Goal: Task Accomplishment & Management: Manage account settings

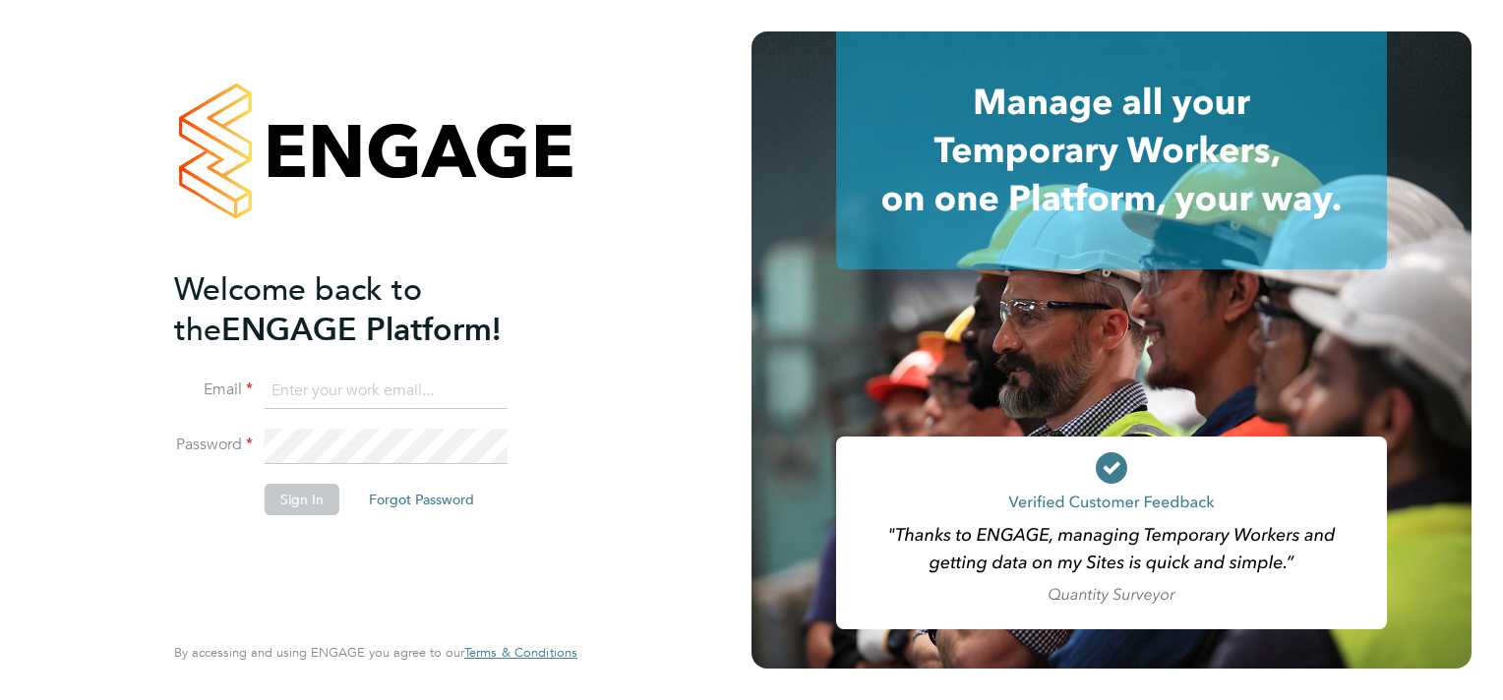
click at [424, 401] on input at bounding box center [386, 391] width 243 height 35
type input "sasha.steeples@setsquarerecruitment.com"
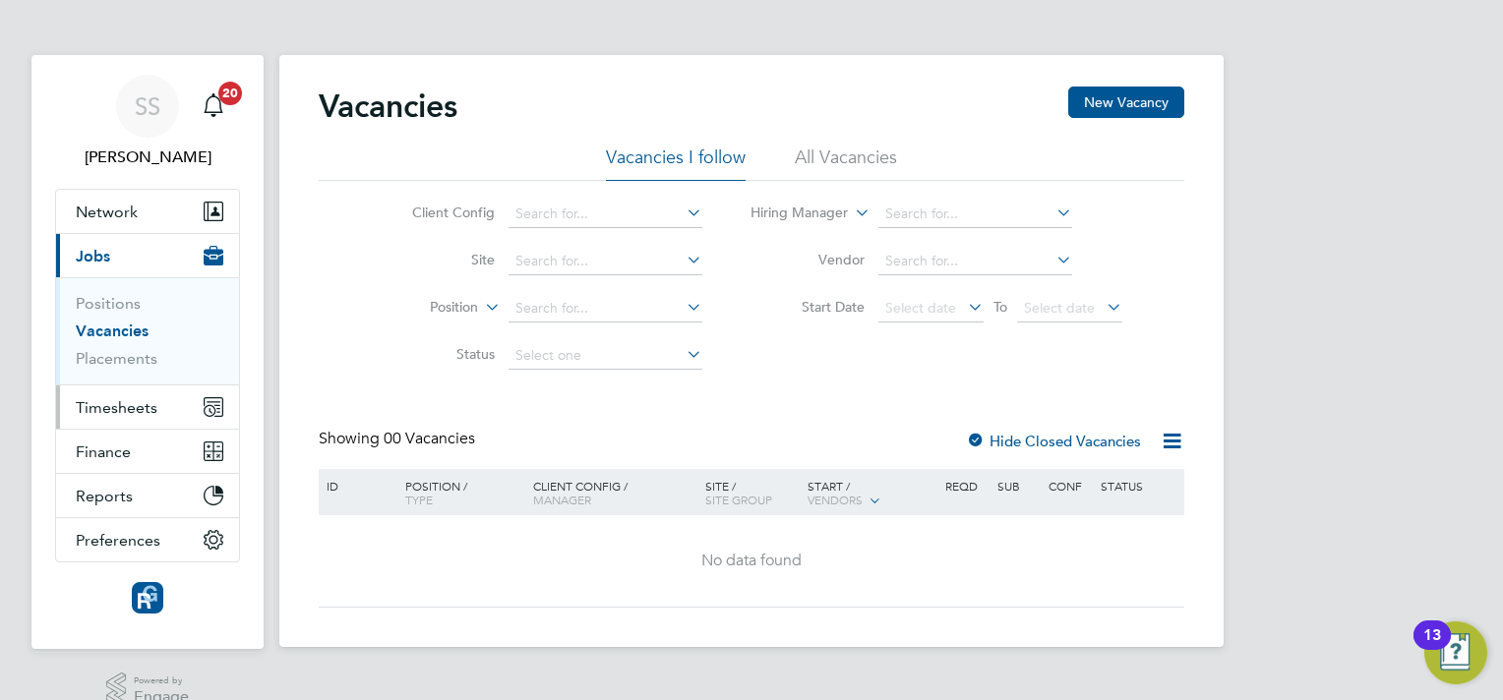
click at [119, 404] on span "Timesheets" at bounding box center [117, 407] width 82 height 19
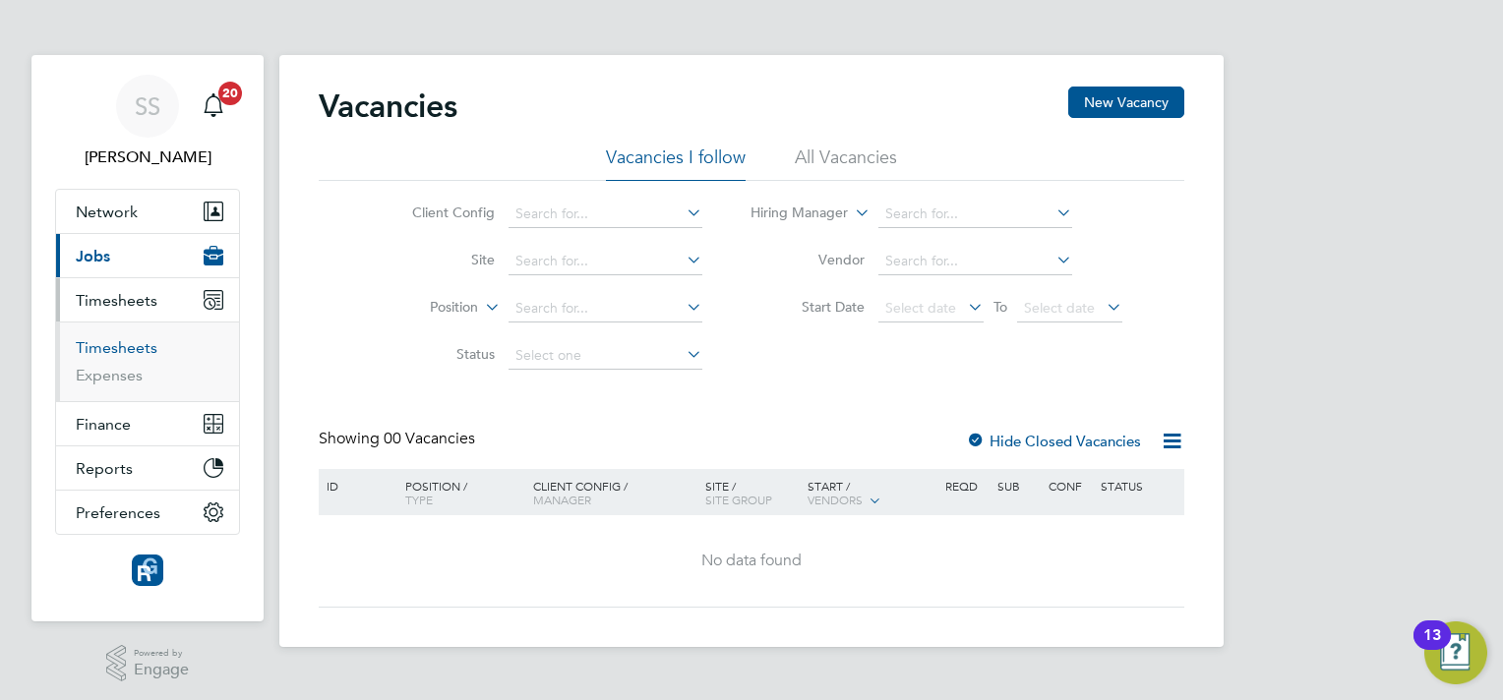
click at [132, 351] on link "Timesheets" at bounding box center [117, 347] width 82 height 19
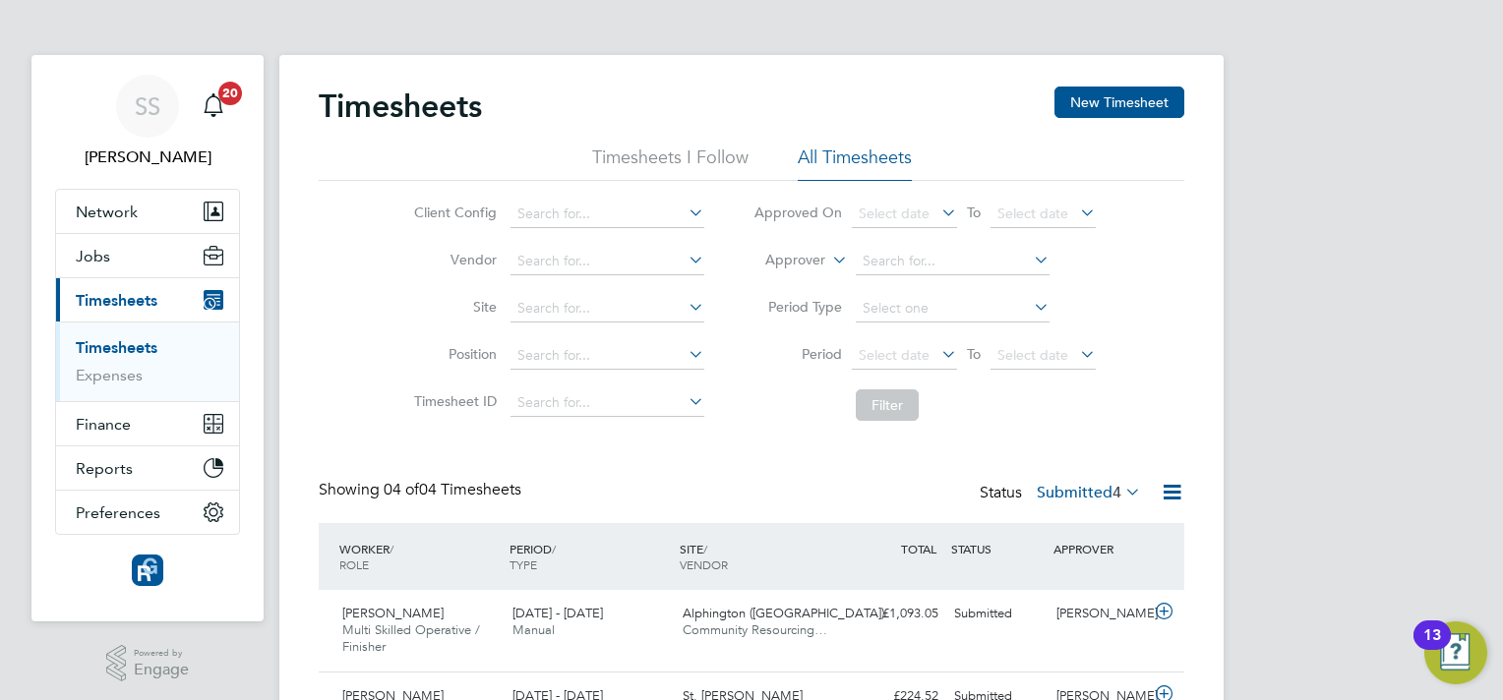
click at [631, 502] on div "Showing 04 of 04 Timesheets Status Submitted 4" at bounding box center [752, 501] width 866 height 43
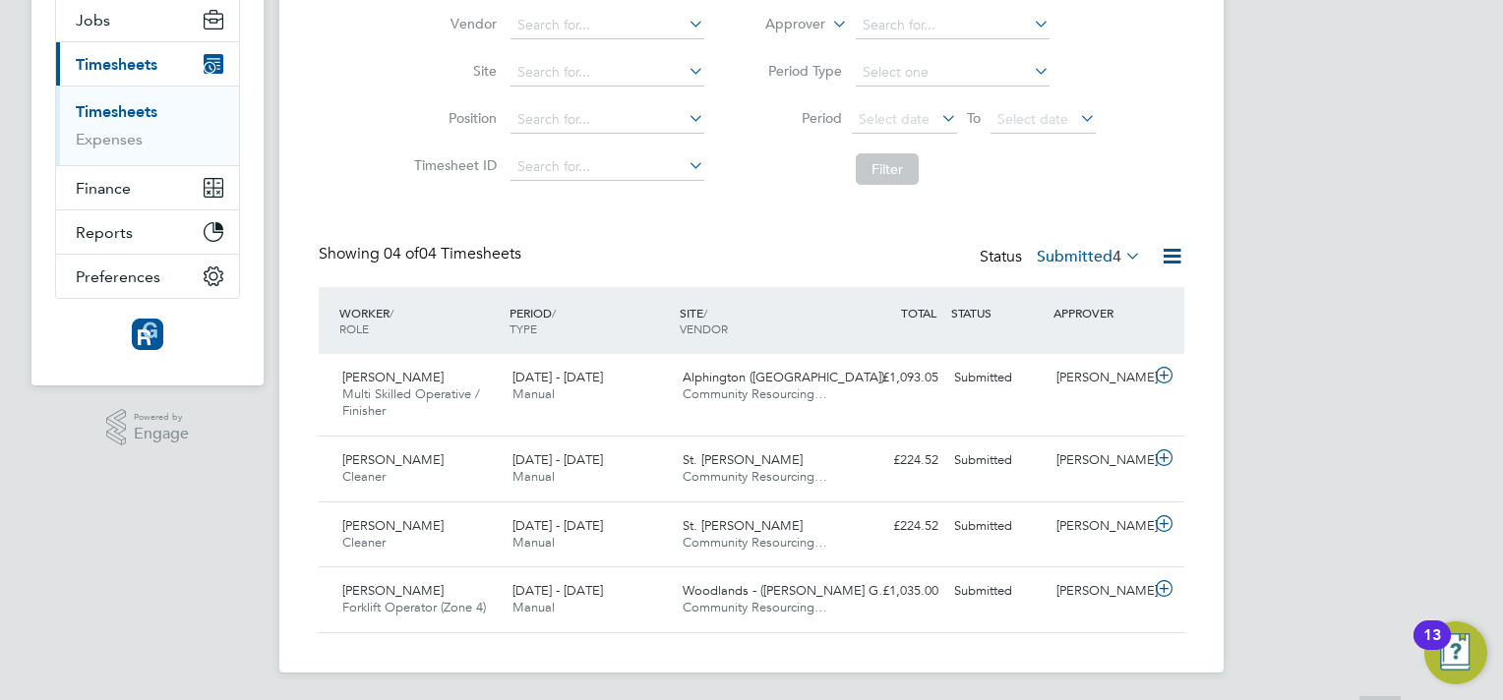
scroll to position [240, 0]
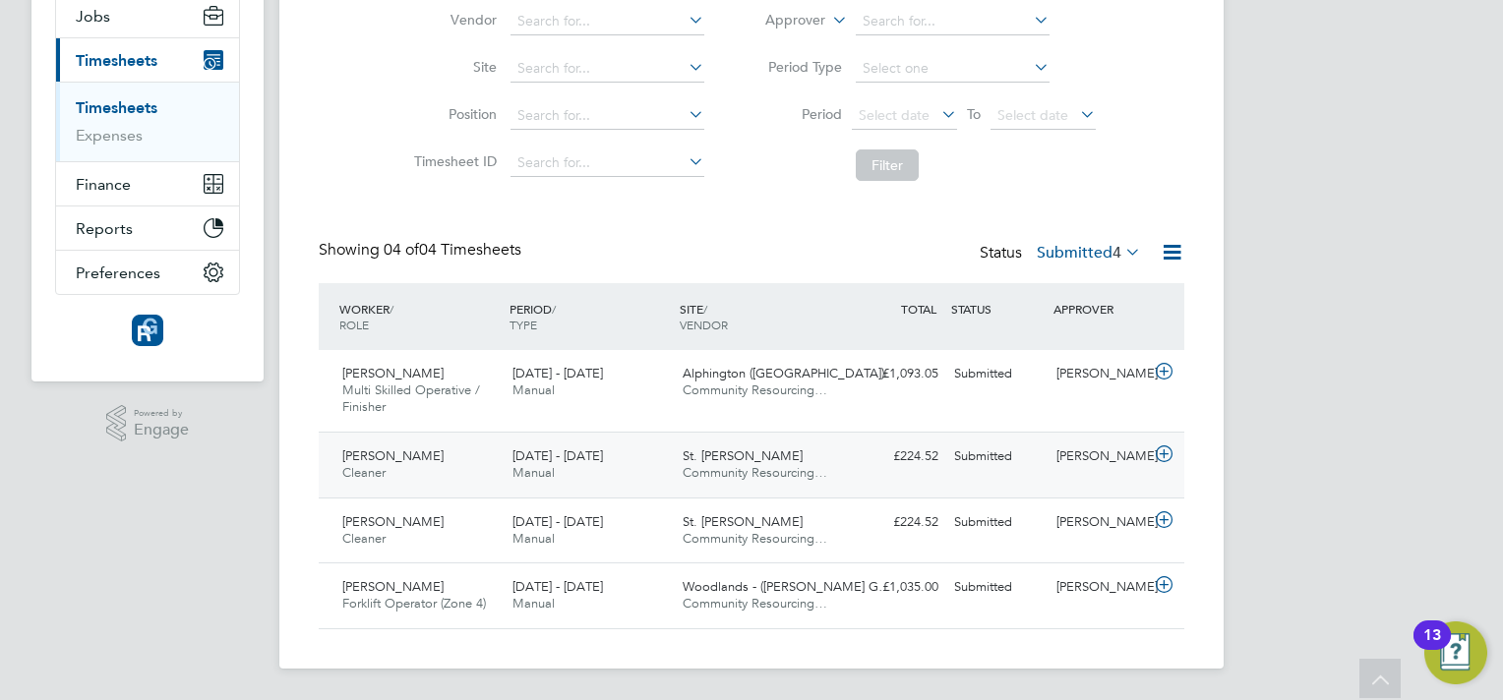
click at [1139, 455] on div "[PERSON_NAME]" at bounding box center [1100, 457] width 102 height 32
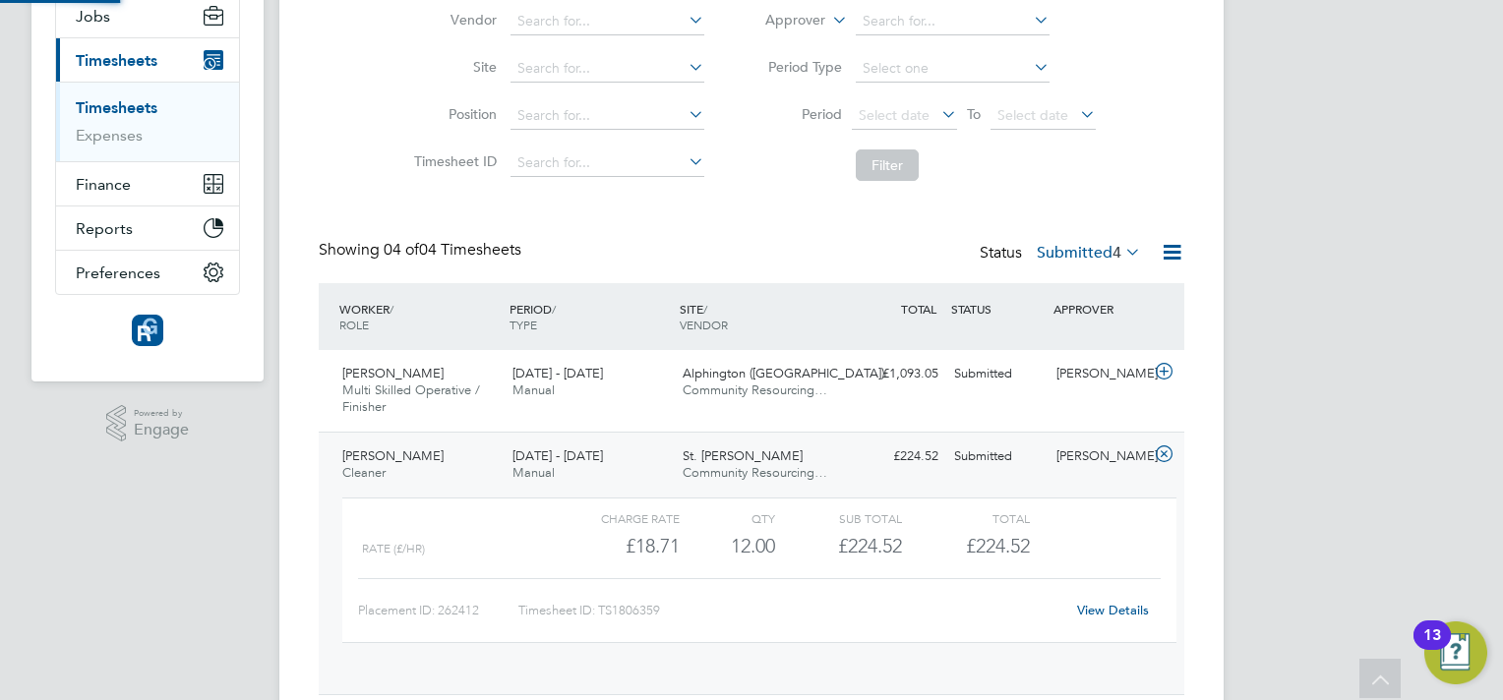
scroll to position [33, 192]
click at [1091, 604] on link "View Details" at bounding box center [1113, 610] width 72 height 17
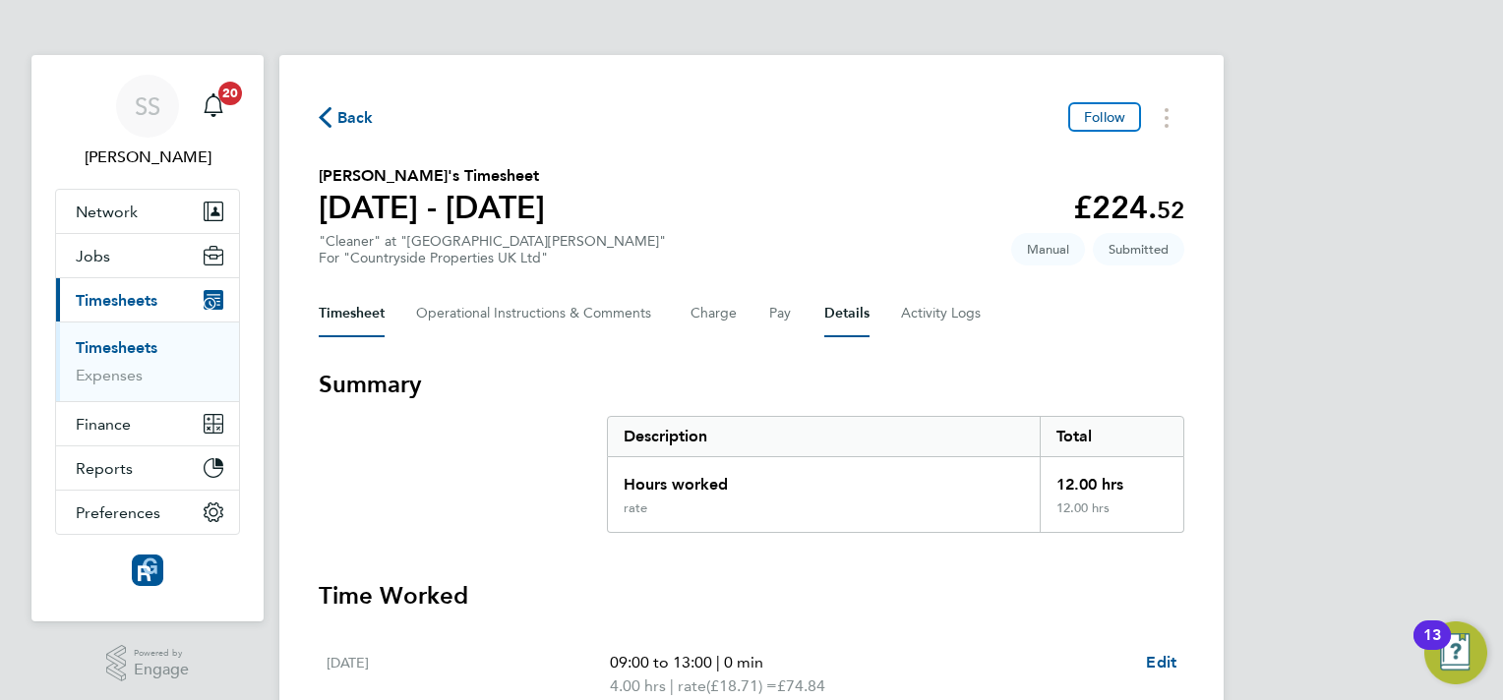
click at [855, 309] on button "Details" at bounding box center [846, 313] width 45 height 47
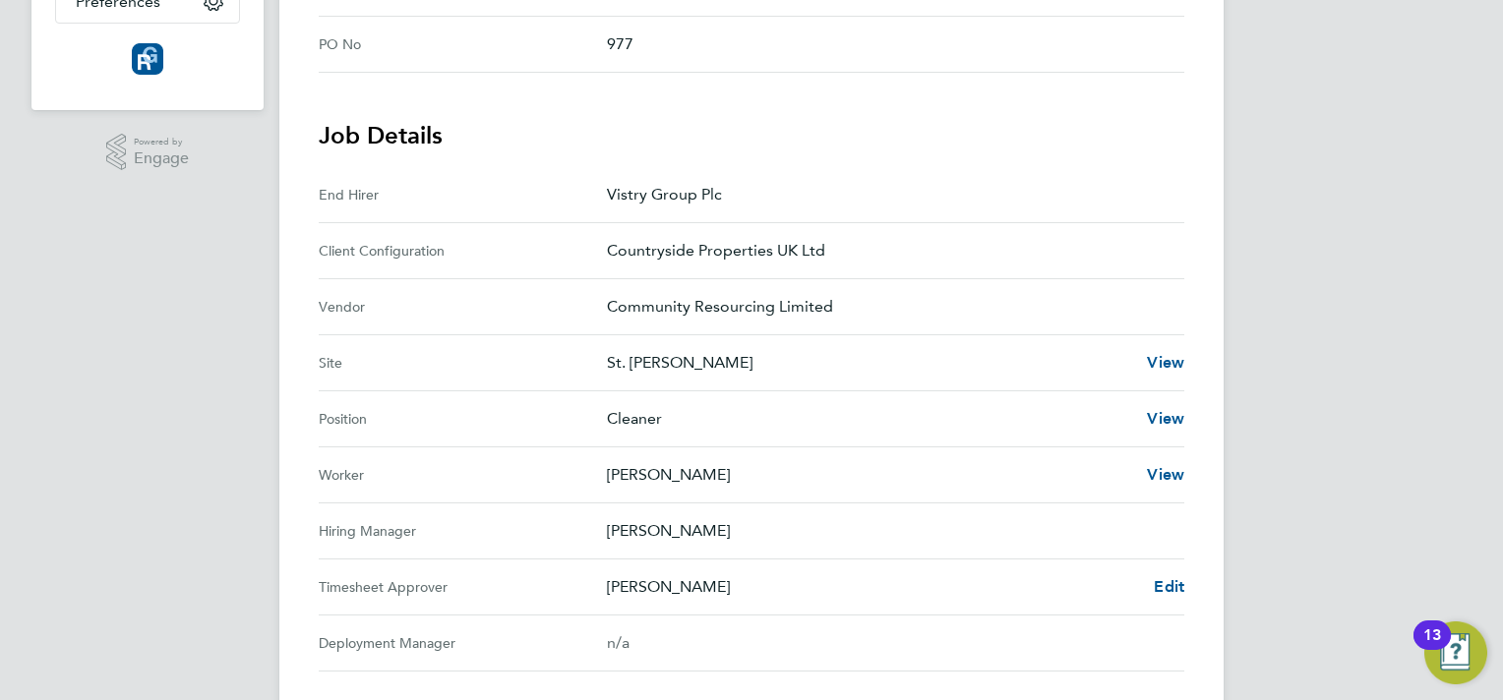
scroll to position [590, 0]
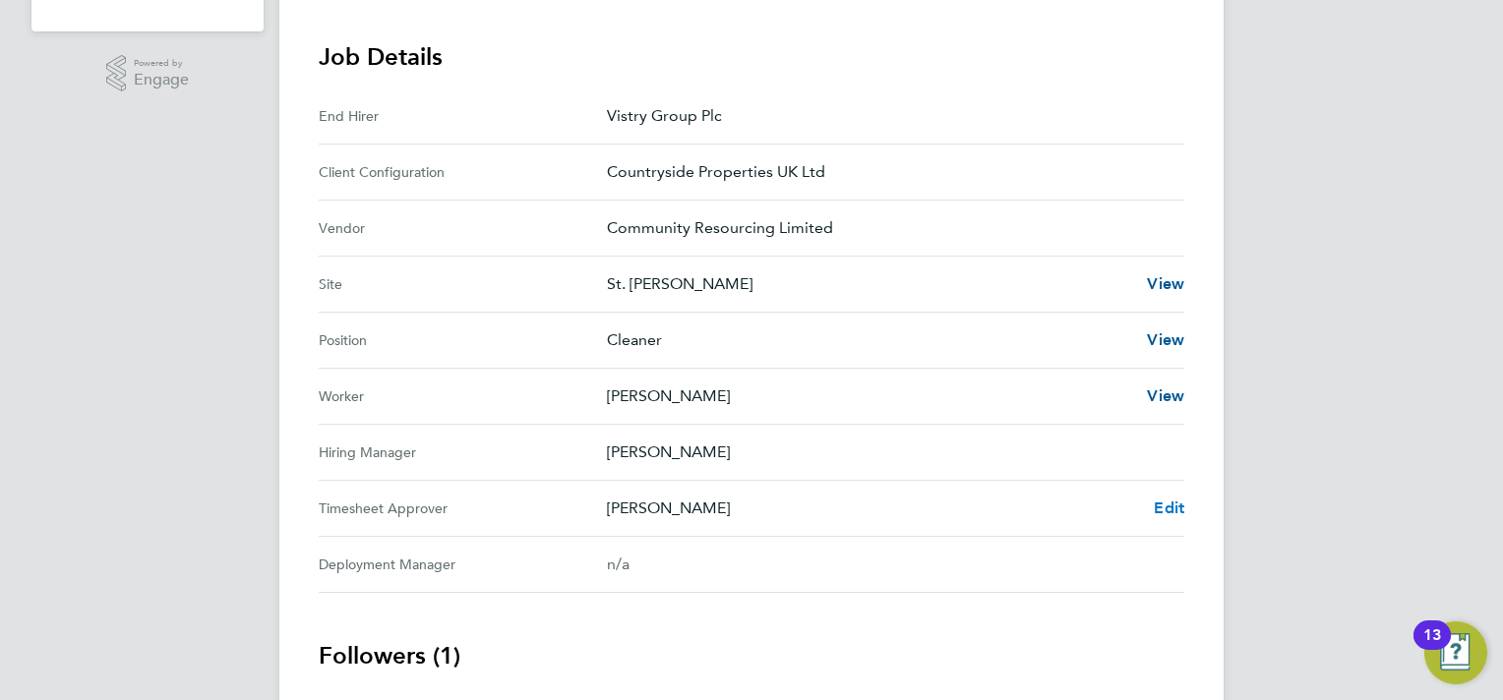
drag, startPoint x: 1165, startPoint y: 499, endPoint x: 1164, endPoint y: 510, distance: 10.9
click at [1164, 510] on span "Edit" at bounding box center [1169, 508] width 30 height 19
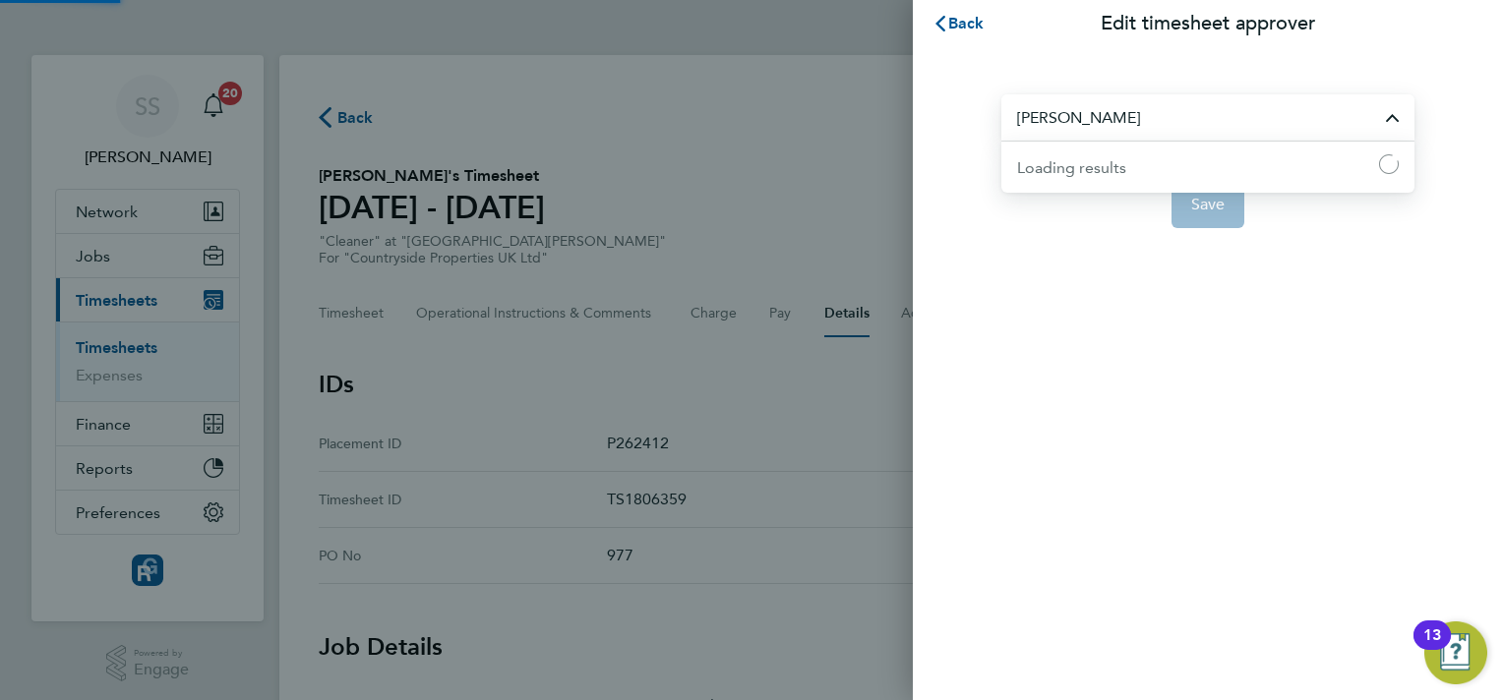
click at [1186, 123] on input "[PERSON_NAME]" at bounding box center [1208, 117] width 413 height 46
type input "c"
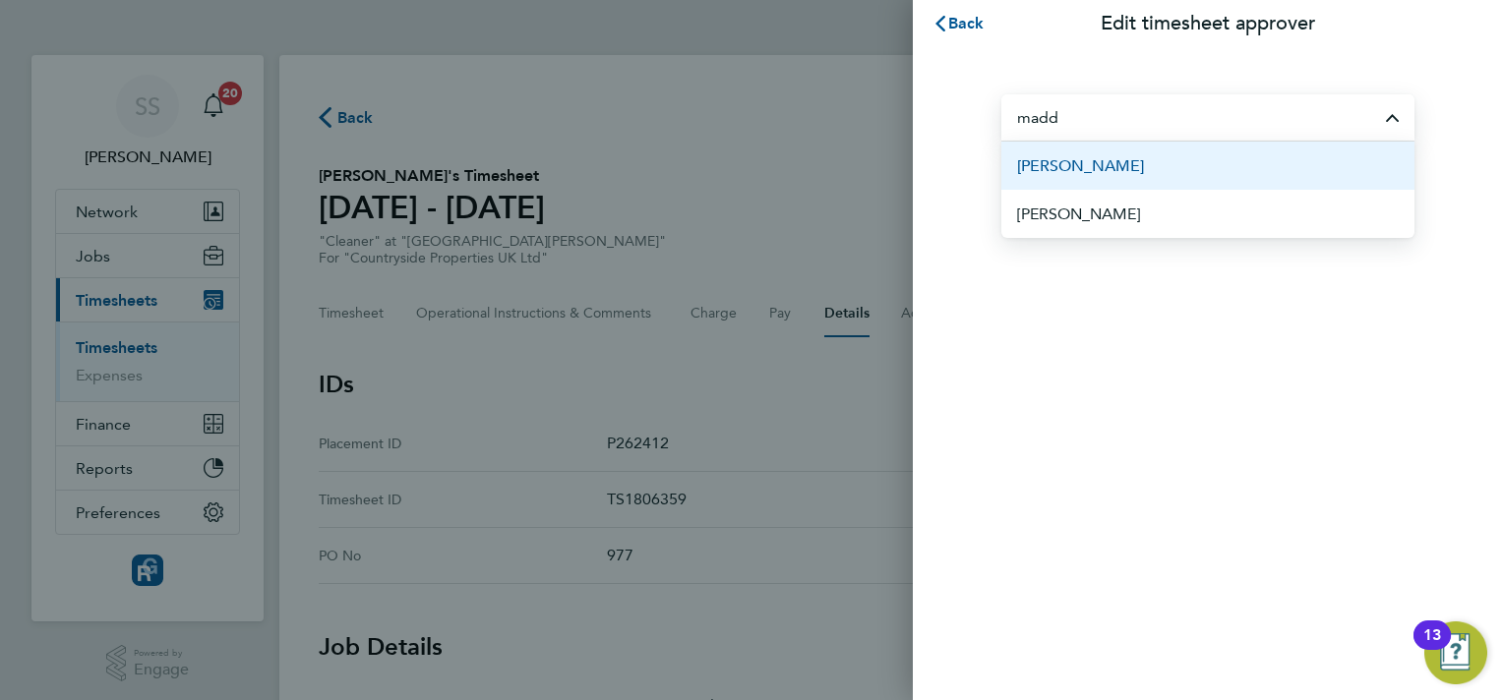
click at [1125, 160] on span "Calum Madden" at bounding box center [1080, 166] width 127 height 24
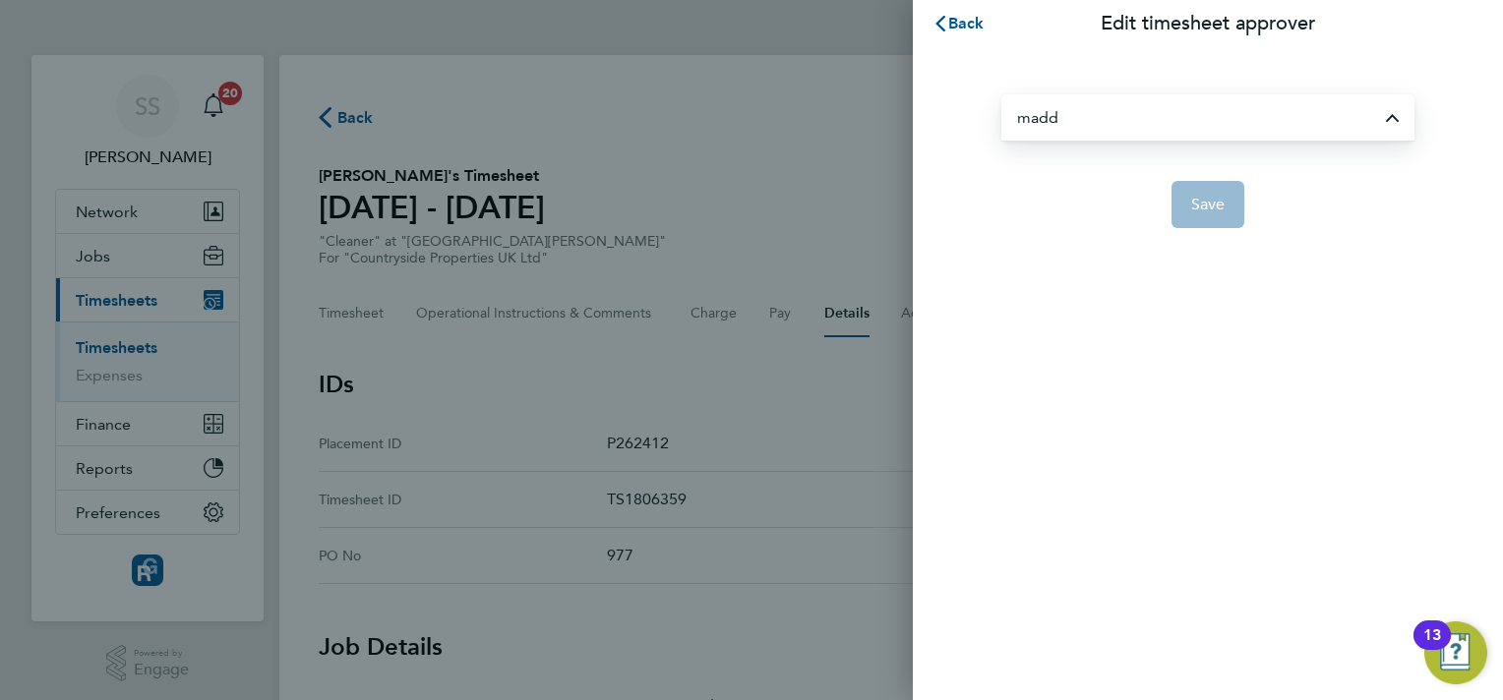
type input "Calum Madden"
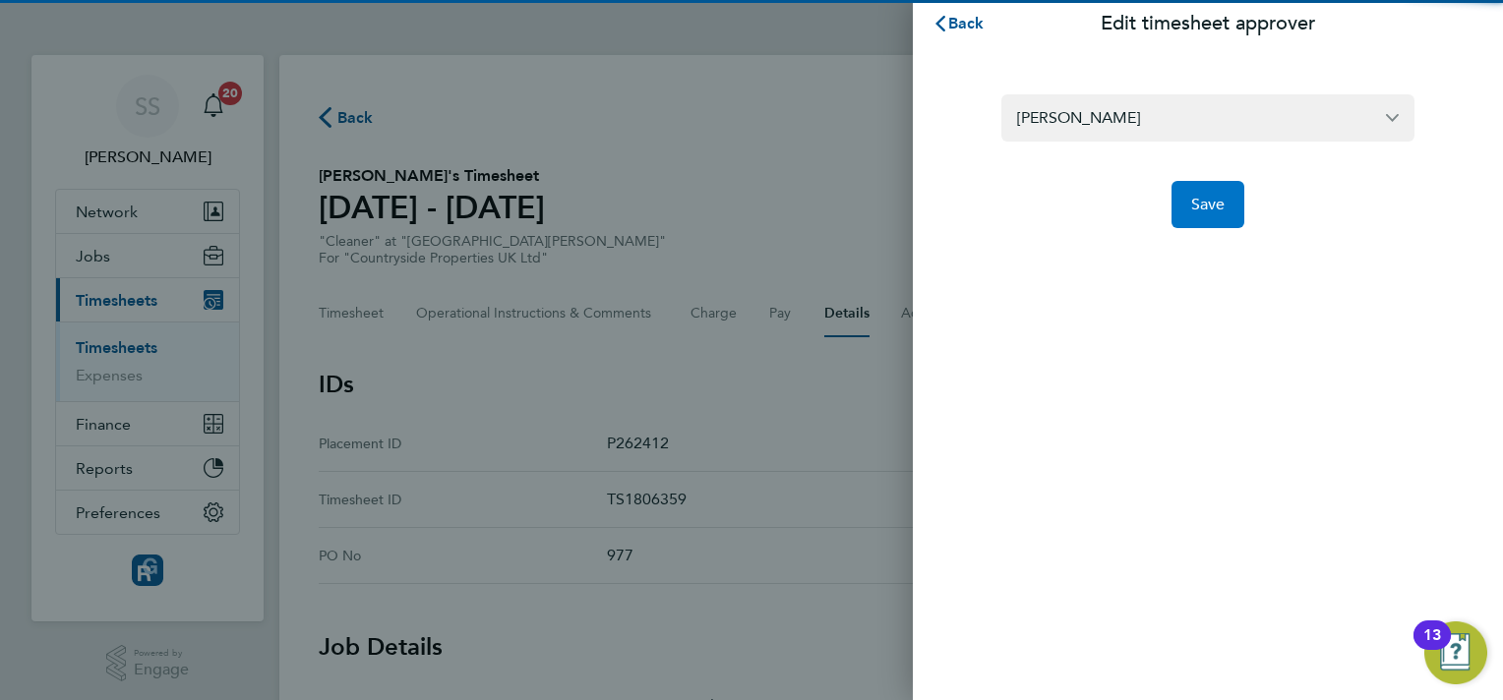
click at [1212, 199] on span "Save" at bounding box center [1208, 205] width 34 height 20
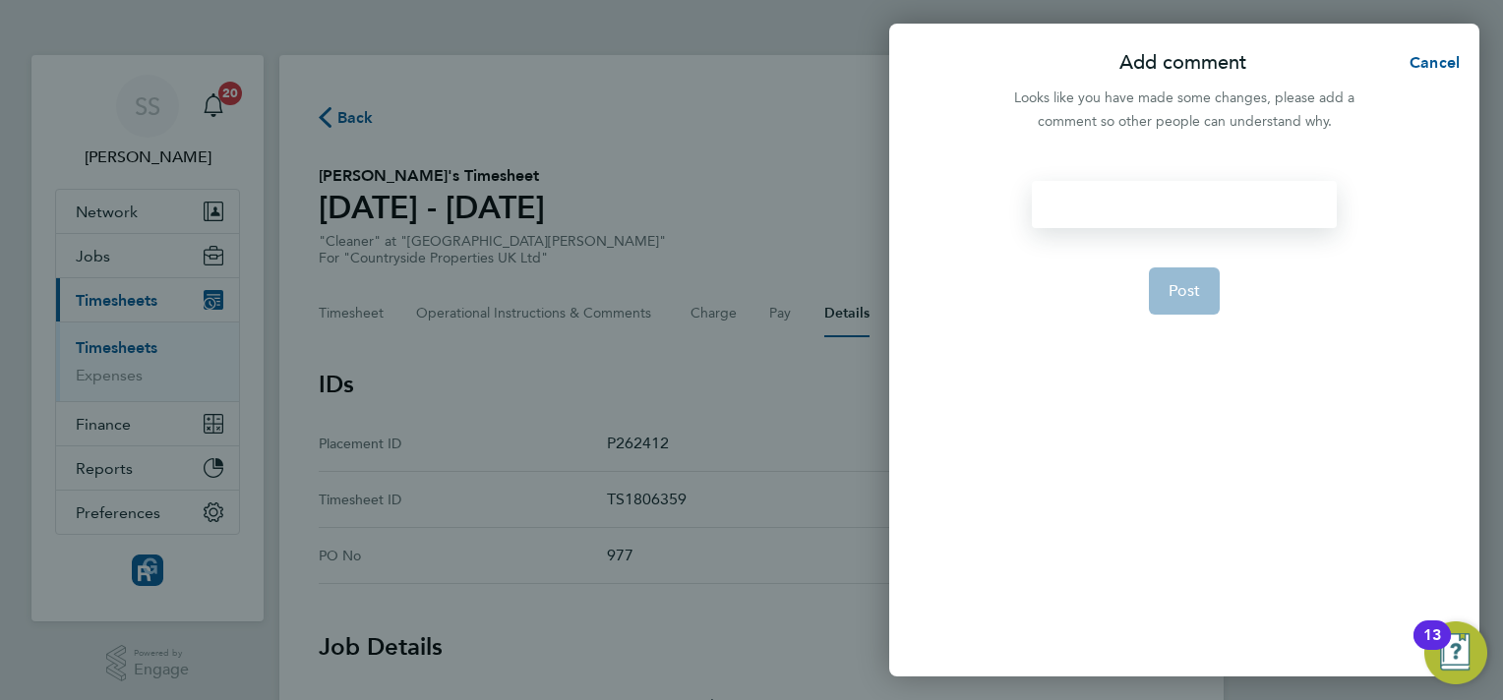
drag, startPoint x: 1212, startPoint y: 199, endPoint x: 1096, endPoint y: 213, distance: 116.9
click at [1096, 213] on div at bounding box center [1184, 204] width 304 height 47
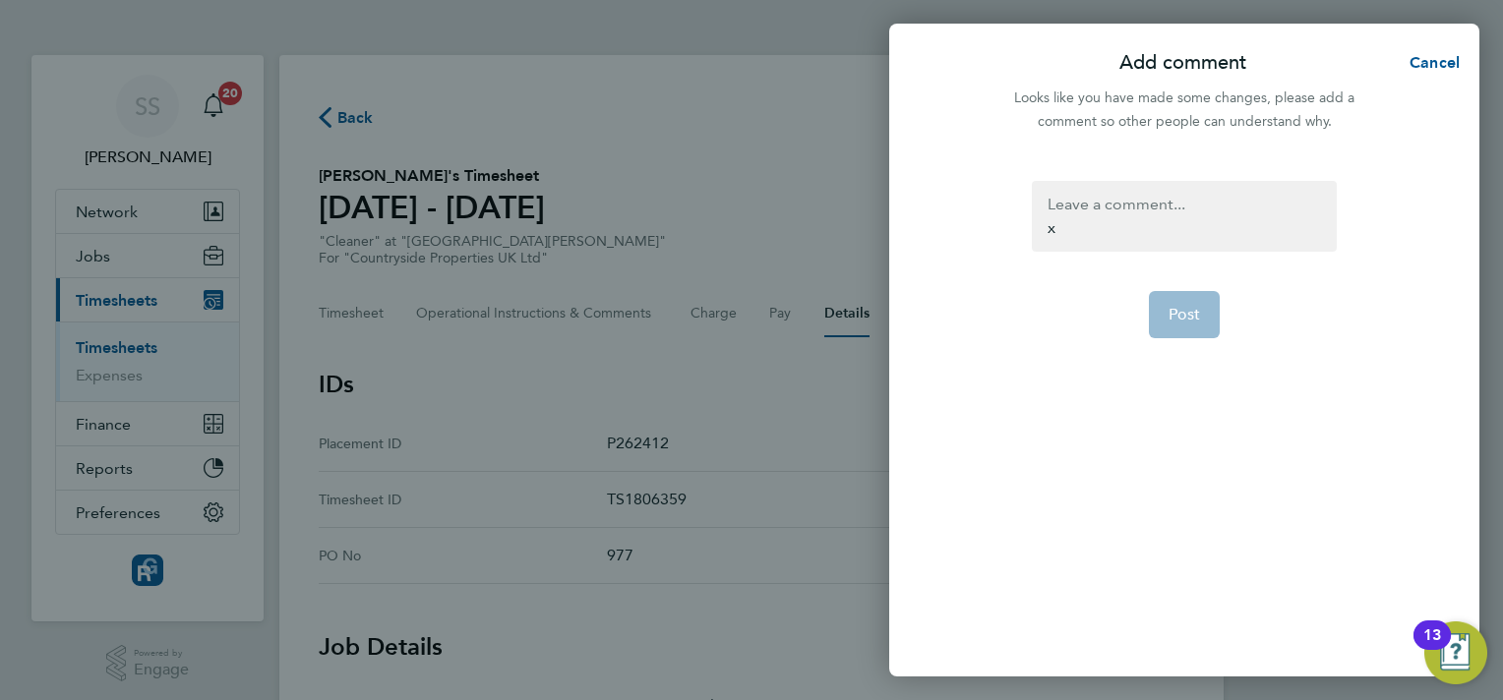
click at [1175, 283] on form "x Post" at bounding box center [1184, 338] width 320 height 315
click at [1174, 281] on span "Post" at bounding box center [1185, 291] width 32 height 20
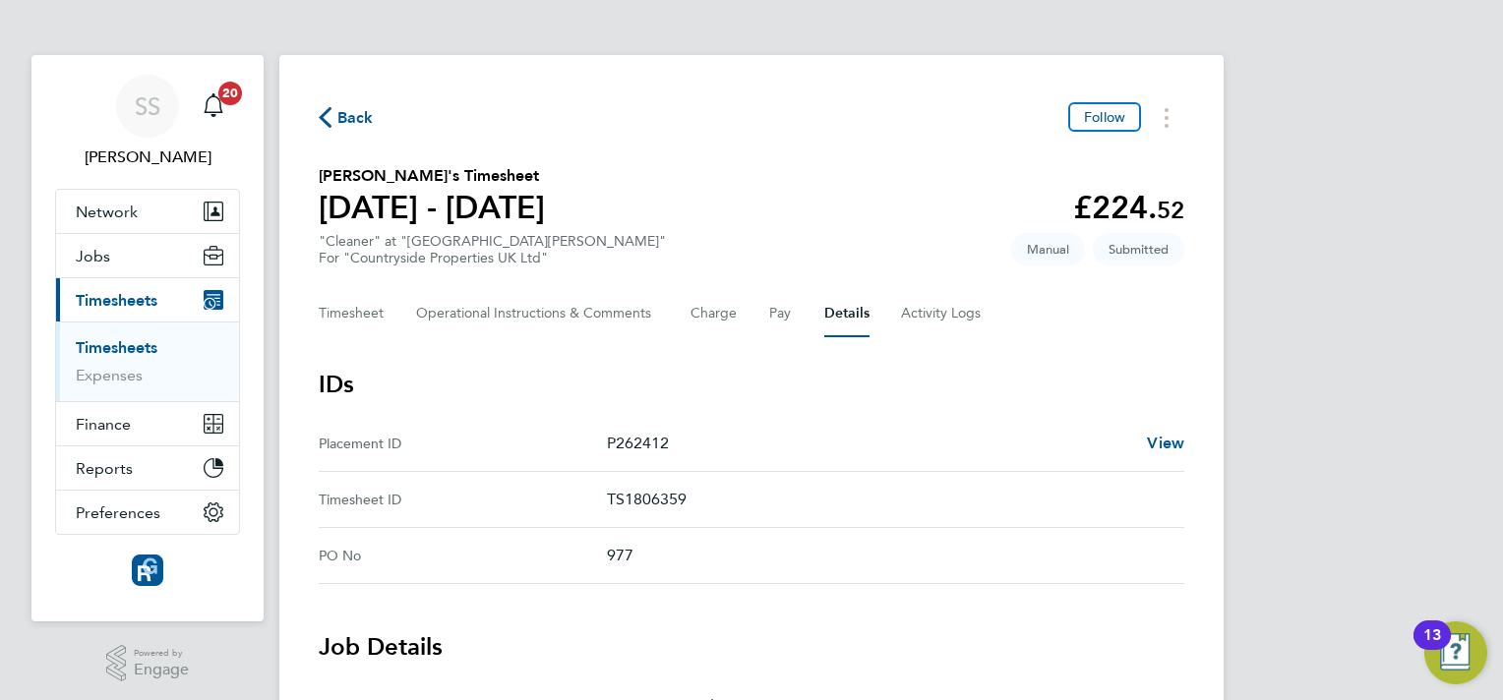
click at [147, 346] on link "Timesheets" at bounding box center [117, 347] width 82 height 19
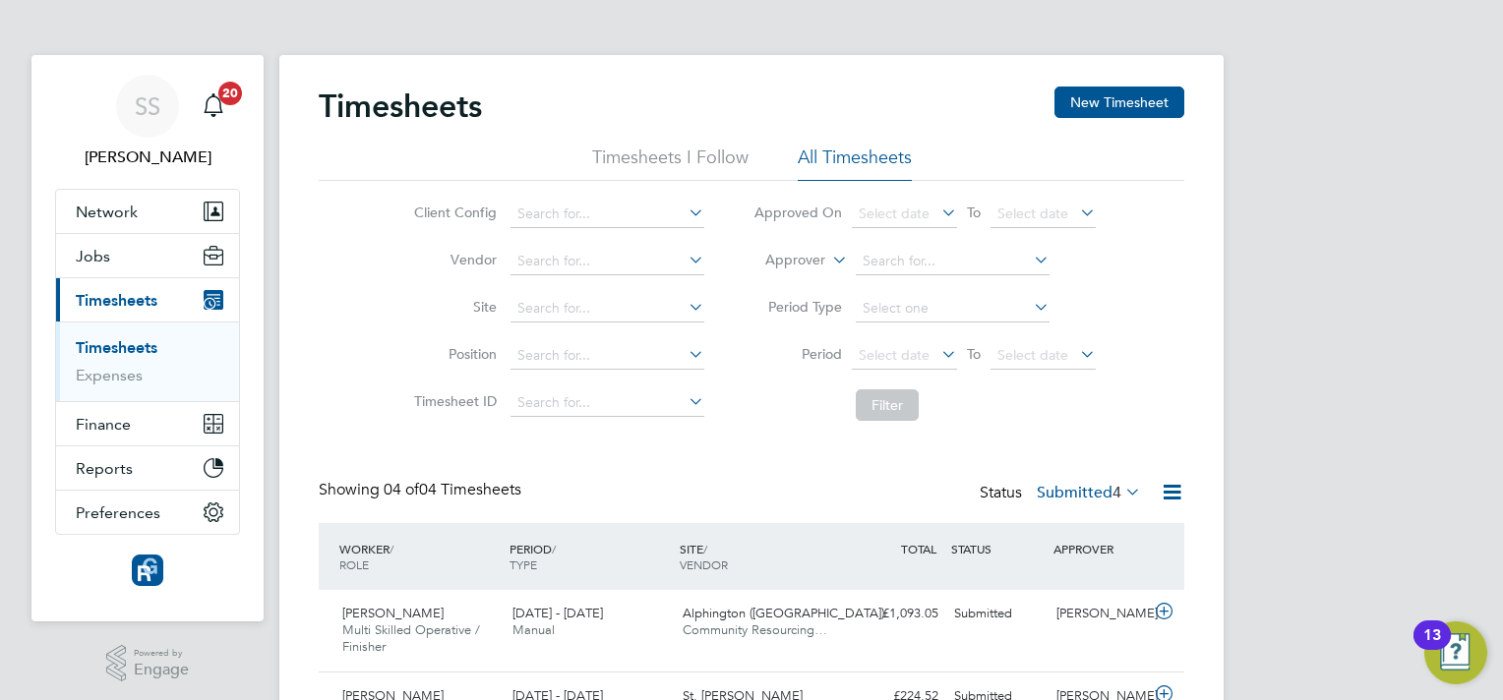
click at [835, 478] on div "Timesheets New Timesheet Timesheets I Follow All Timesheets Client Config Vendo…" at bounding box center [752, 478] width 866 height 783
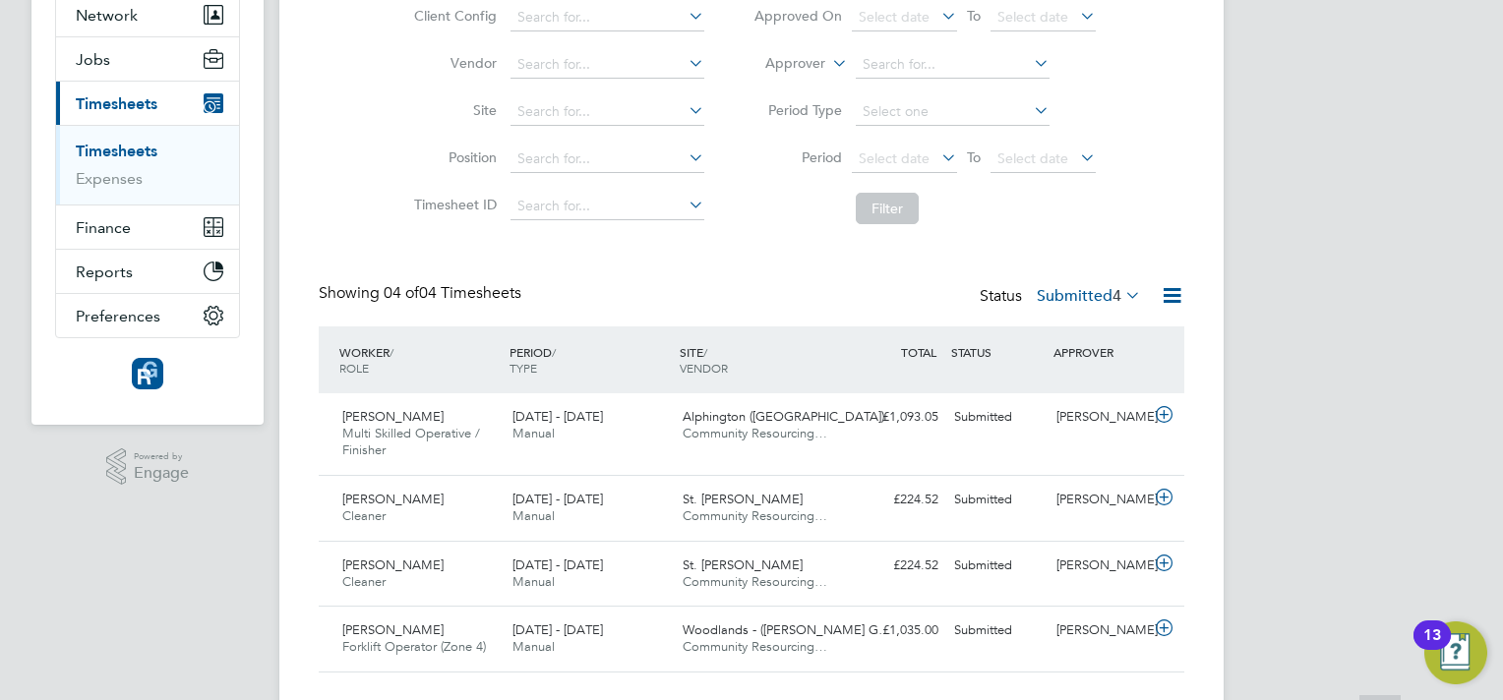
scroll to position [240, 0]
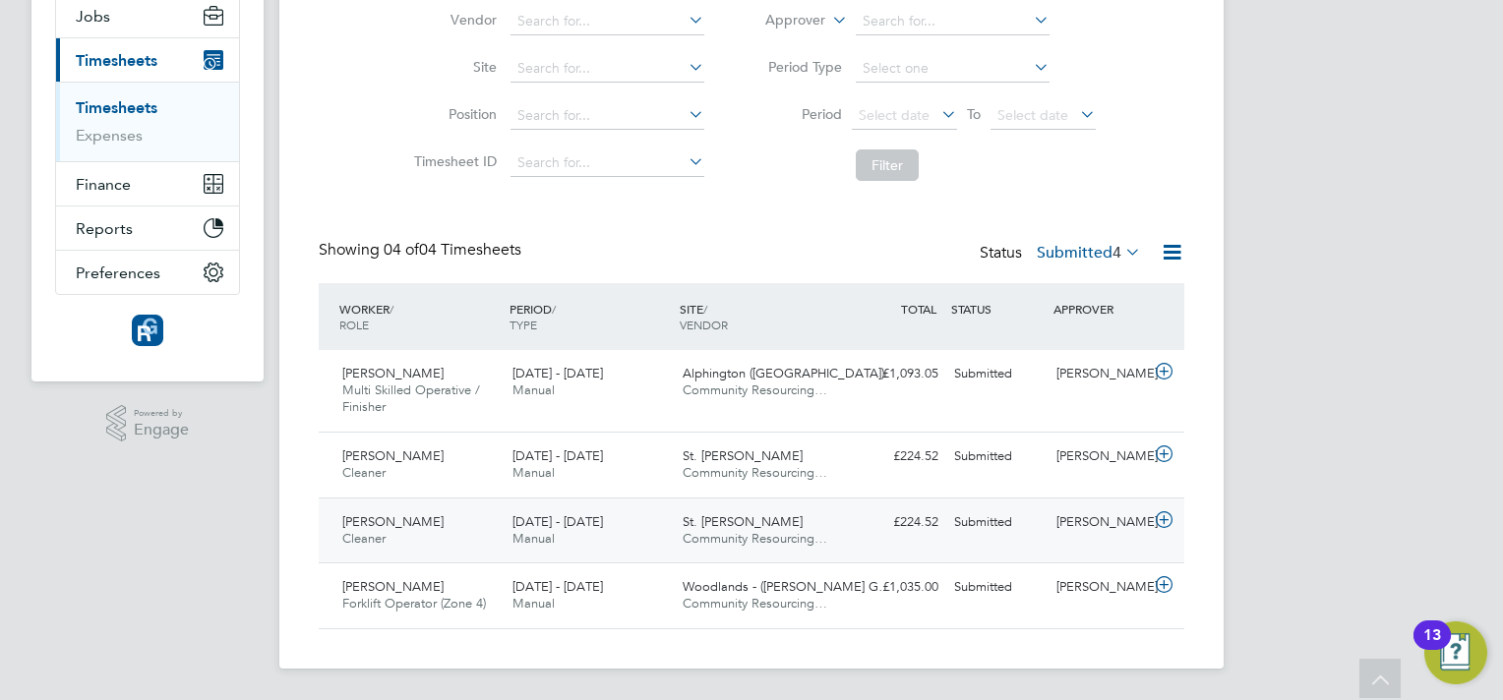
click at [1155, 524] on icon at bounding box center [1164, 521] width 25 height 16
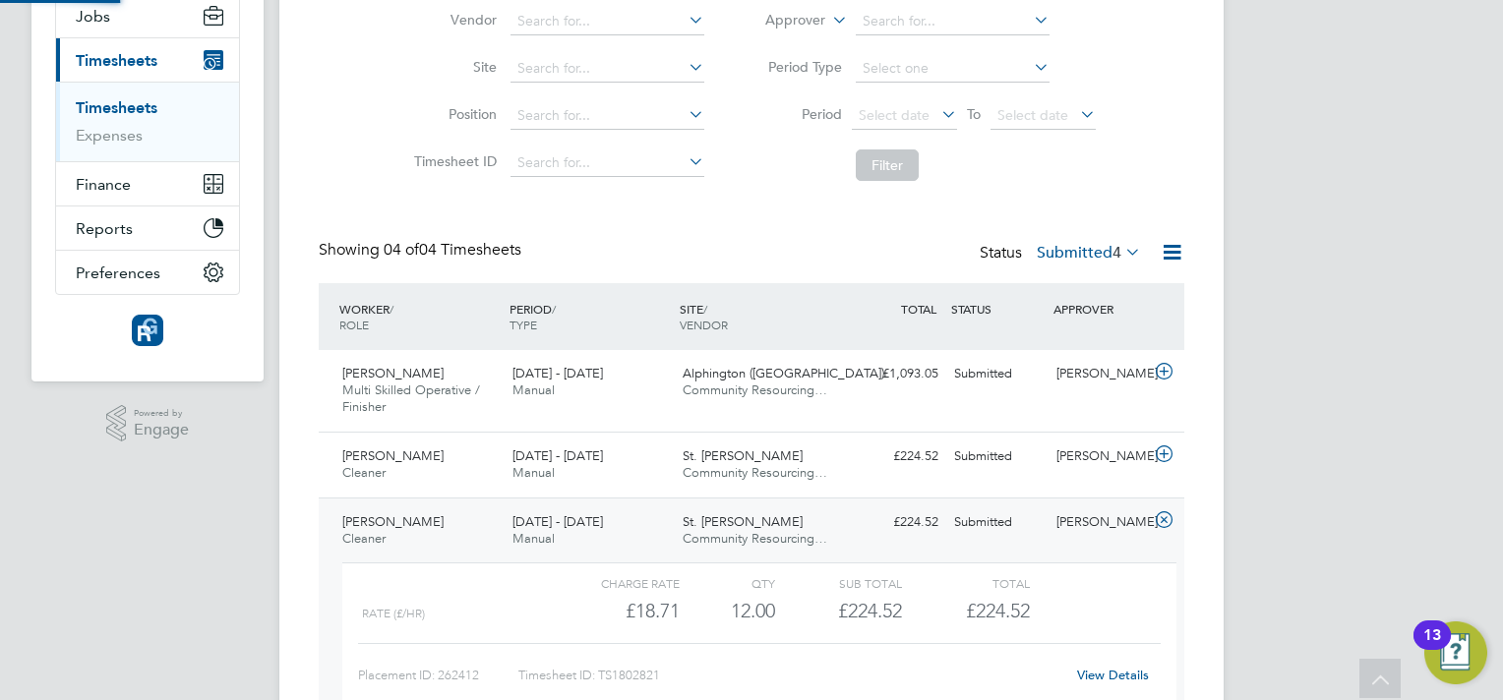
scroll to position [33, 192]
click at [1120, 679] on link "View Details" at bounding box center [1113, 675] width 72 height 17
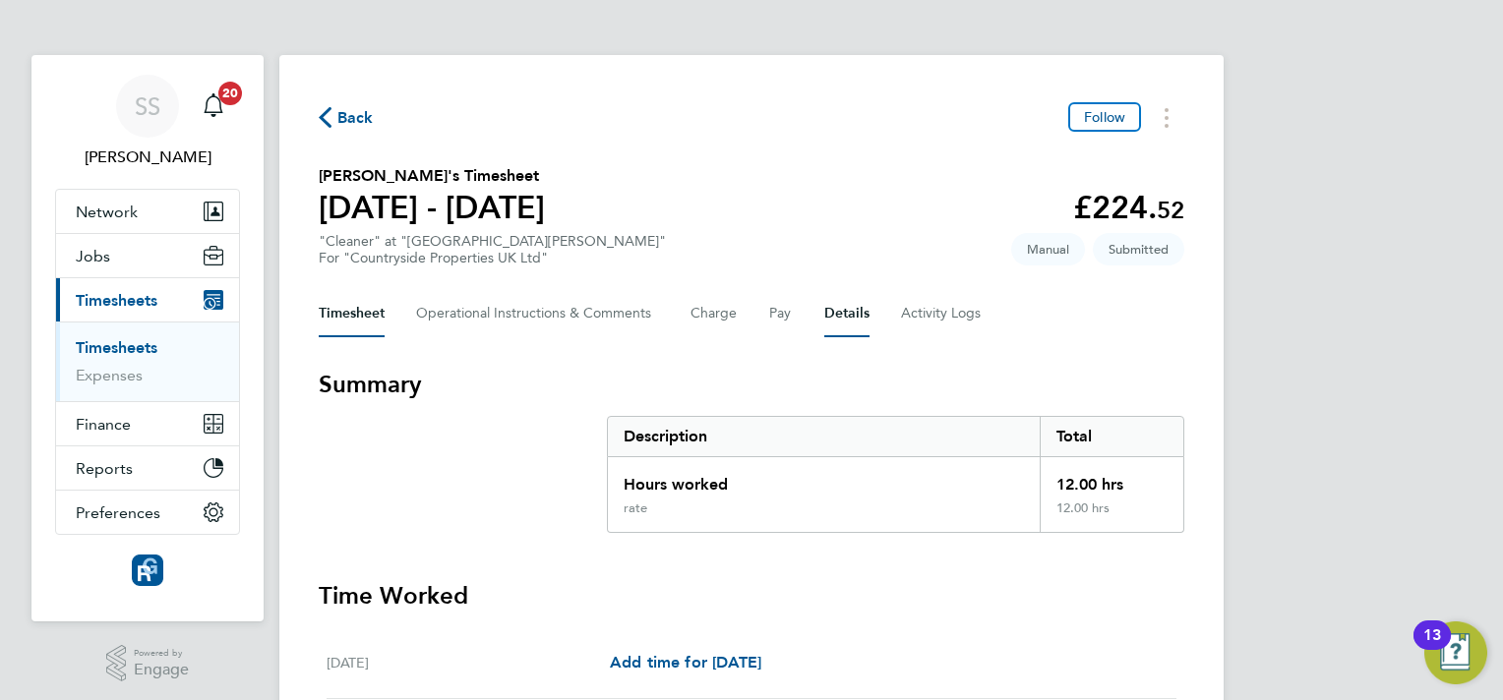
click at [866, 310] on button "Details" at bounding box center [846, 313] width 45 height 47
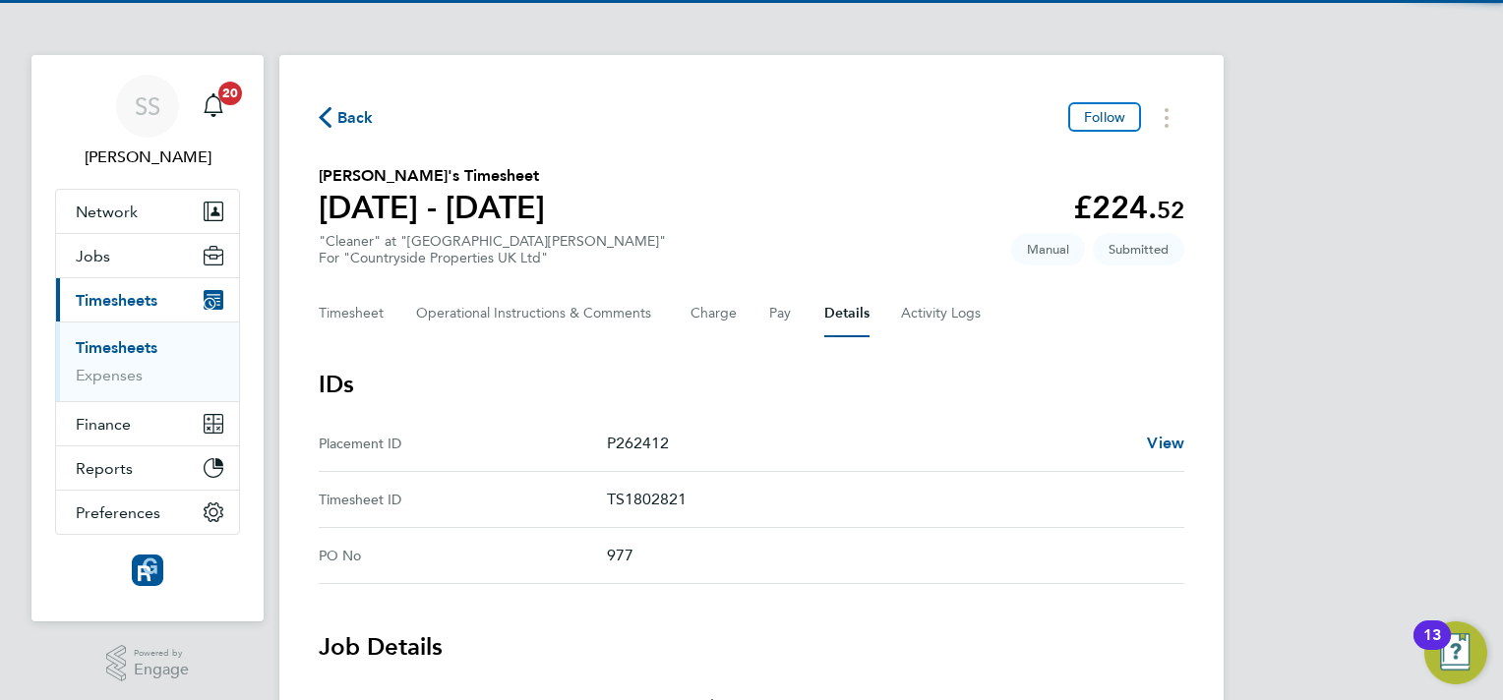
click at [812, 410] on section "IDs Placement ID P262412 View Timesheet ID TS1802821 PO No 977" at bounding box center [752, 476] width 866 height 215
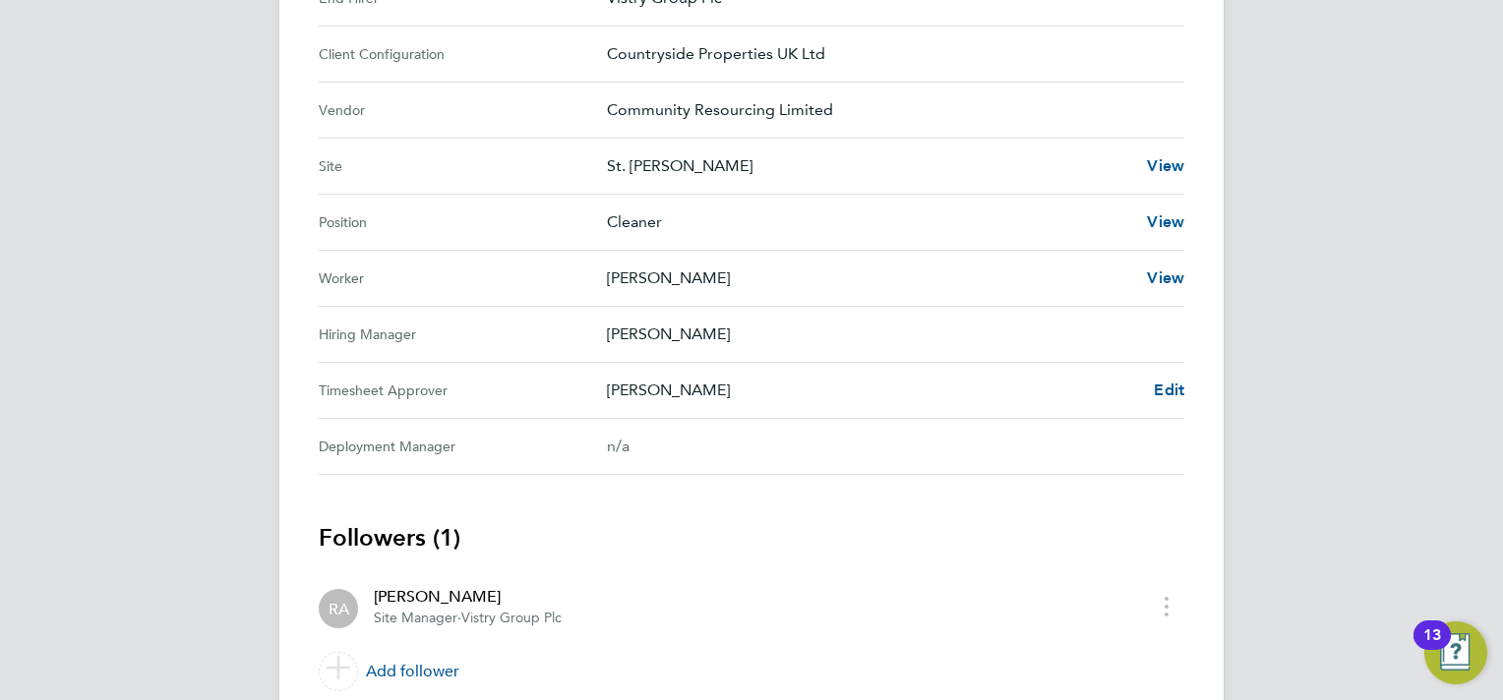
scroll to position [786, 0]
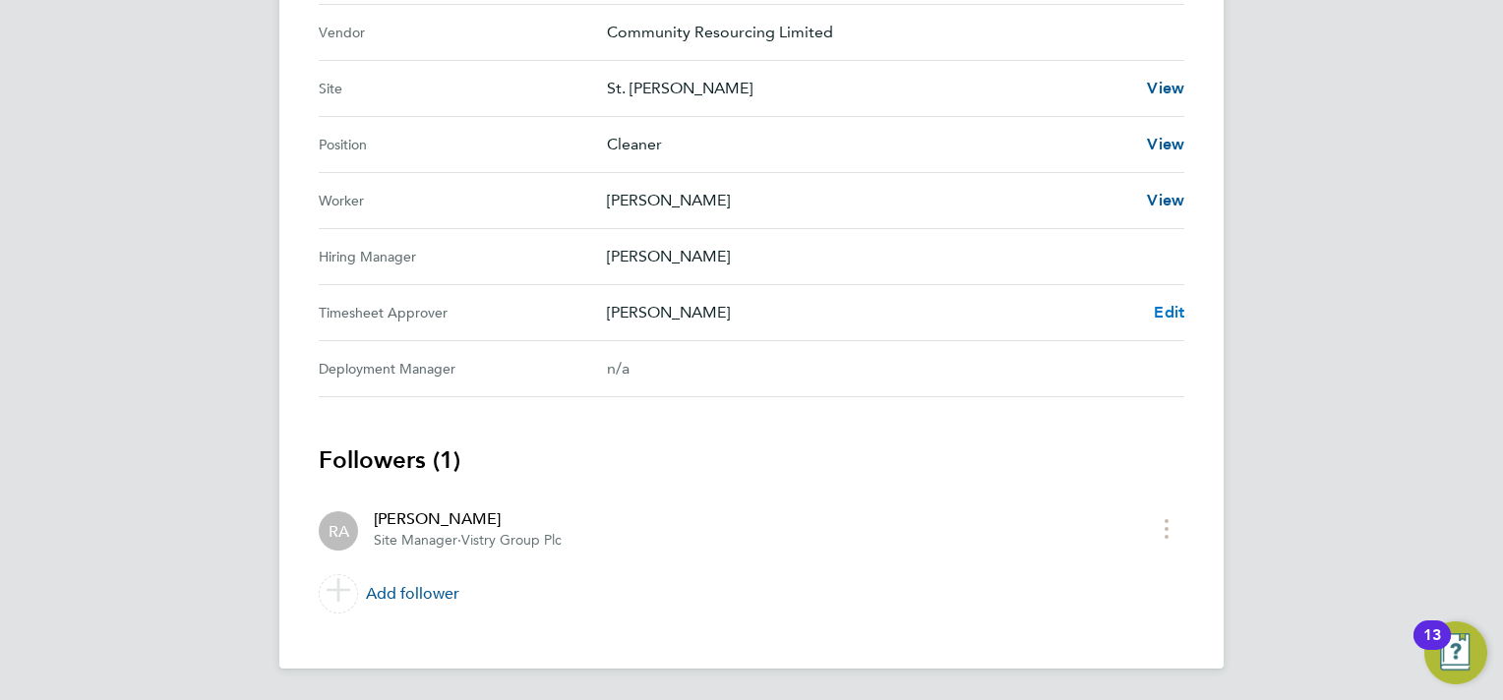
click at [1179, 309] on span "Edit" at bounding box center [1169, 312] width 30 height 19
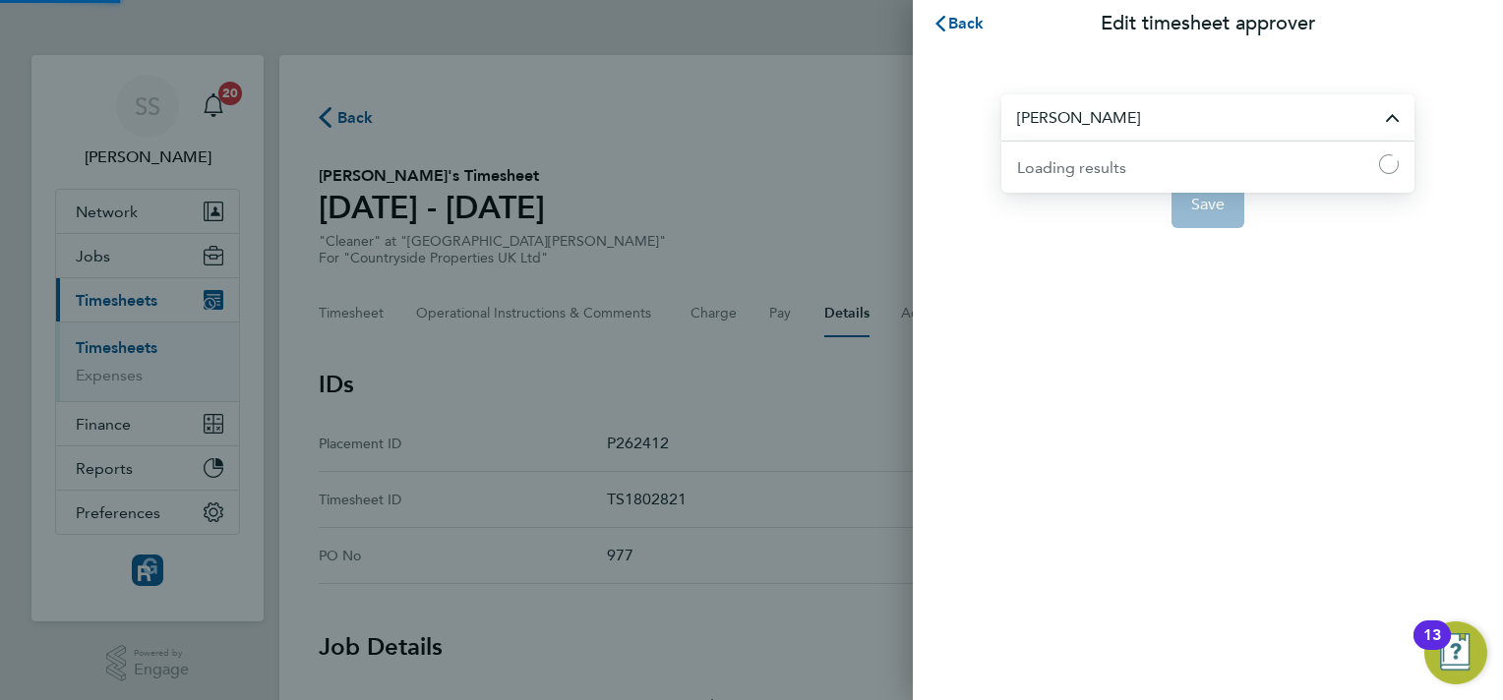
click at [1206, 100] on input "[PERSON_NAME]" at bounding box center [1208, 117] width 413 height 46
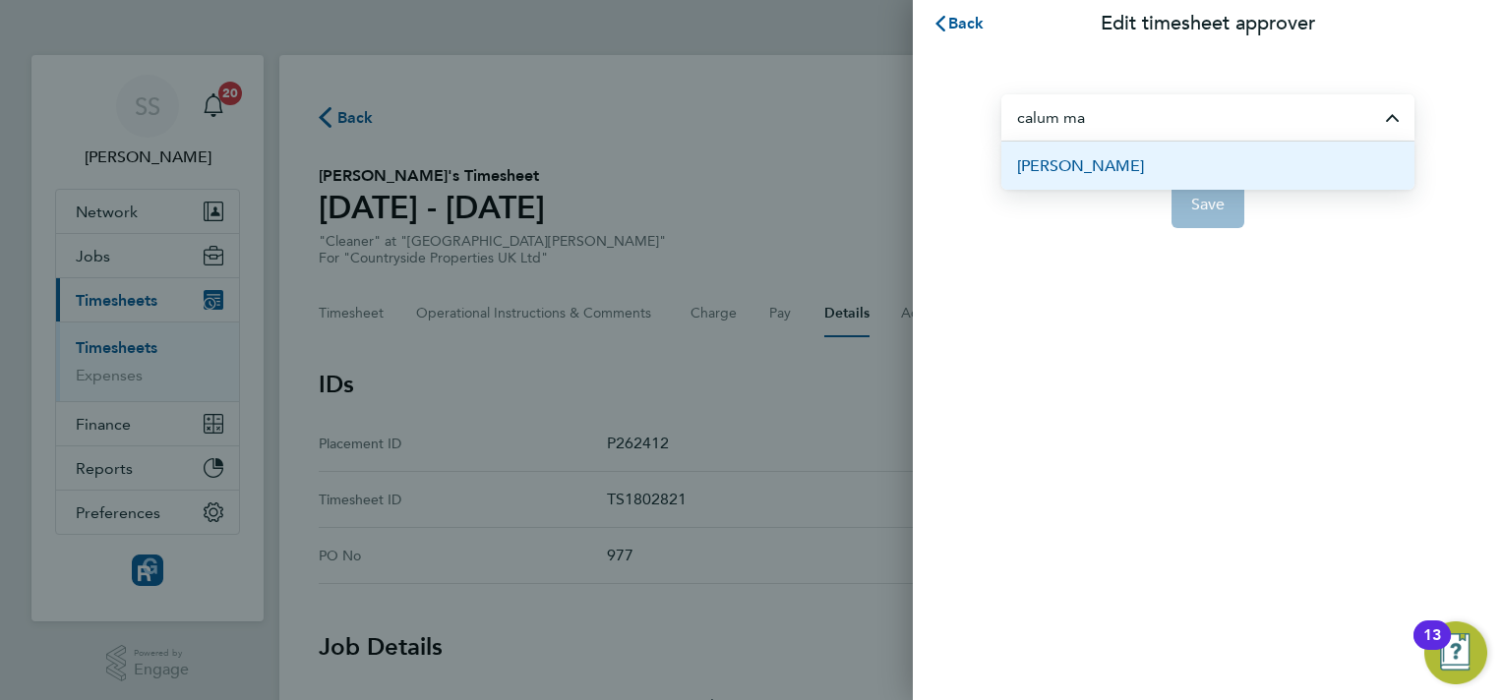
click at [1194, 147] on li "Calum Madden" at bounding box center [1208, 166] width 413 height 48
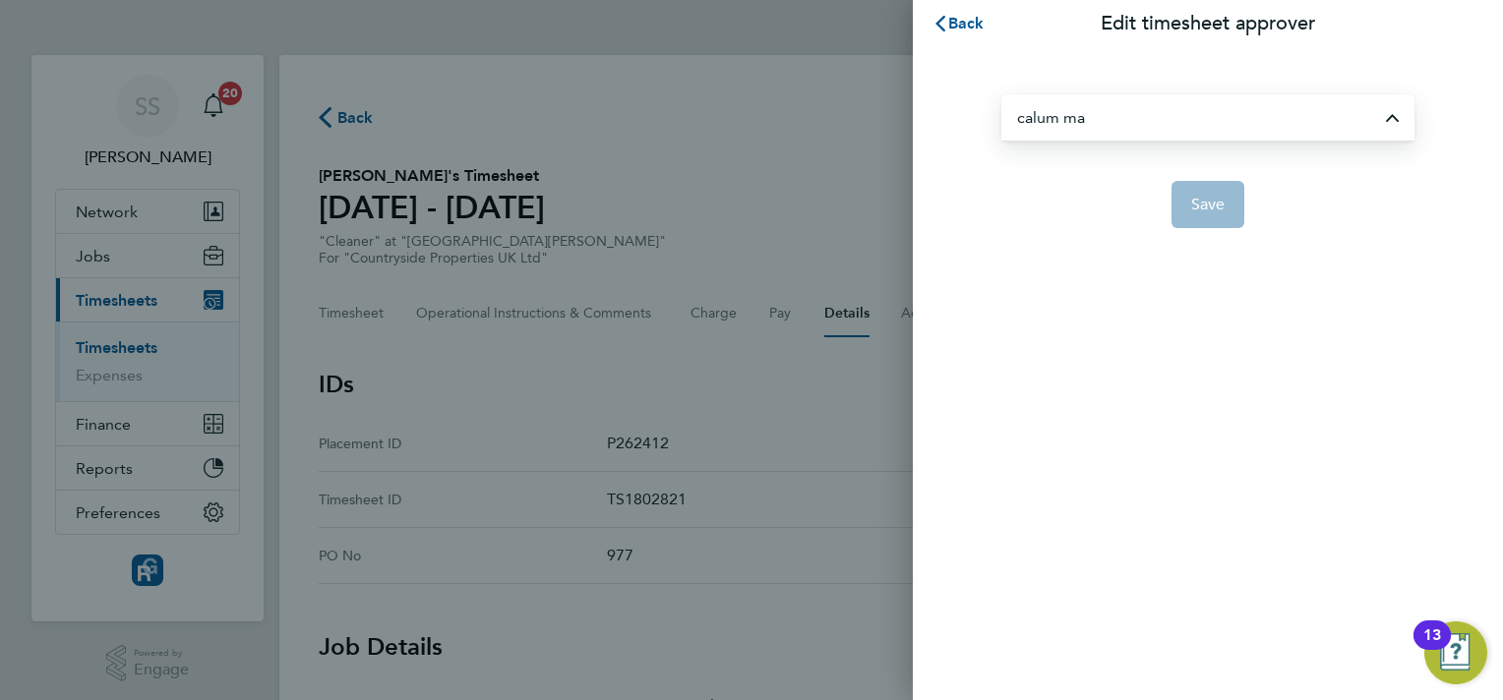
type input "Calum Madden"
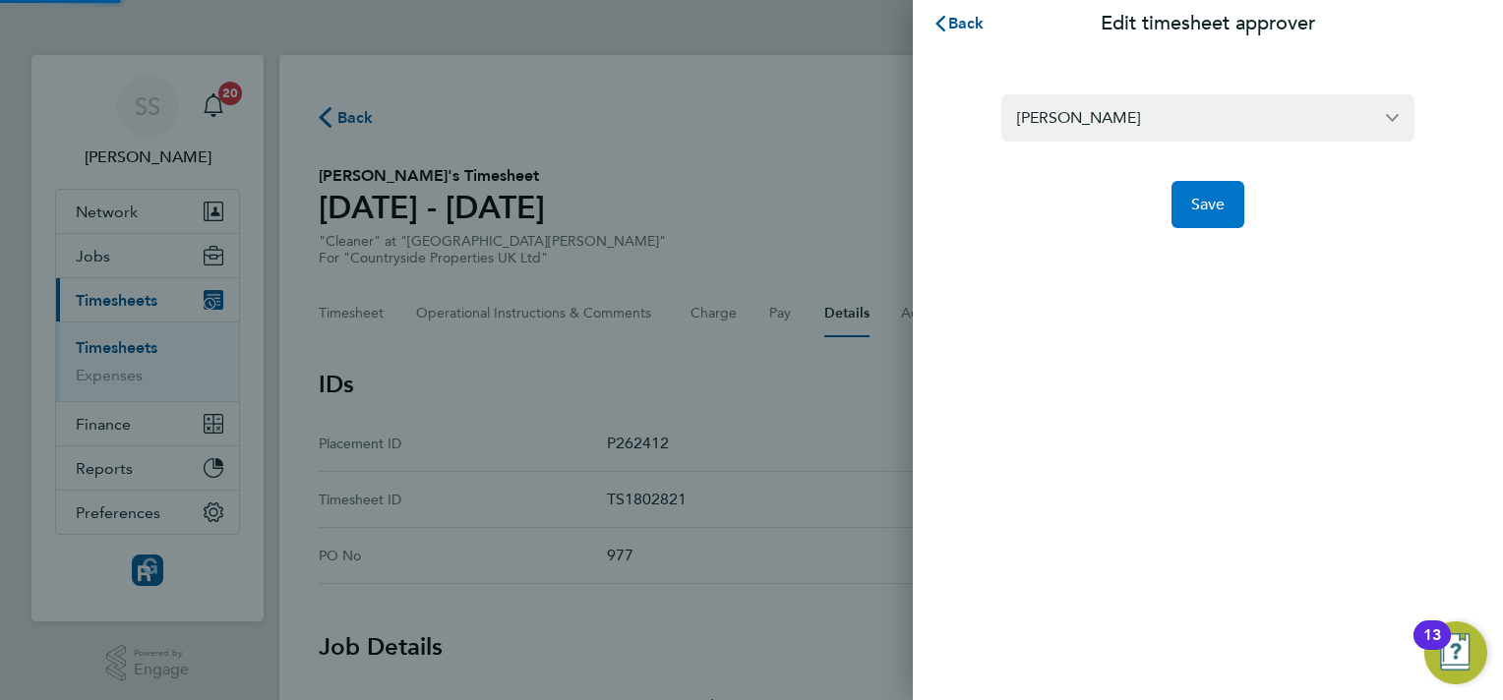
click at [1204, 194] on button "Save" at bounding box center [1209, 204] width 74 height 47
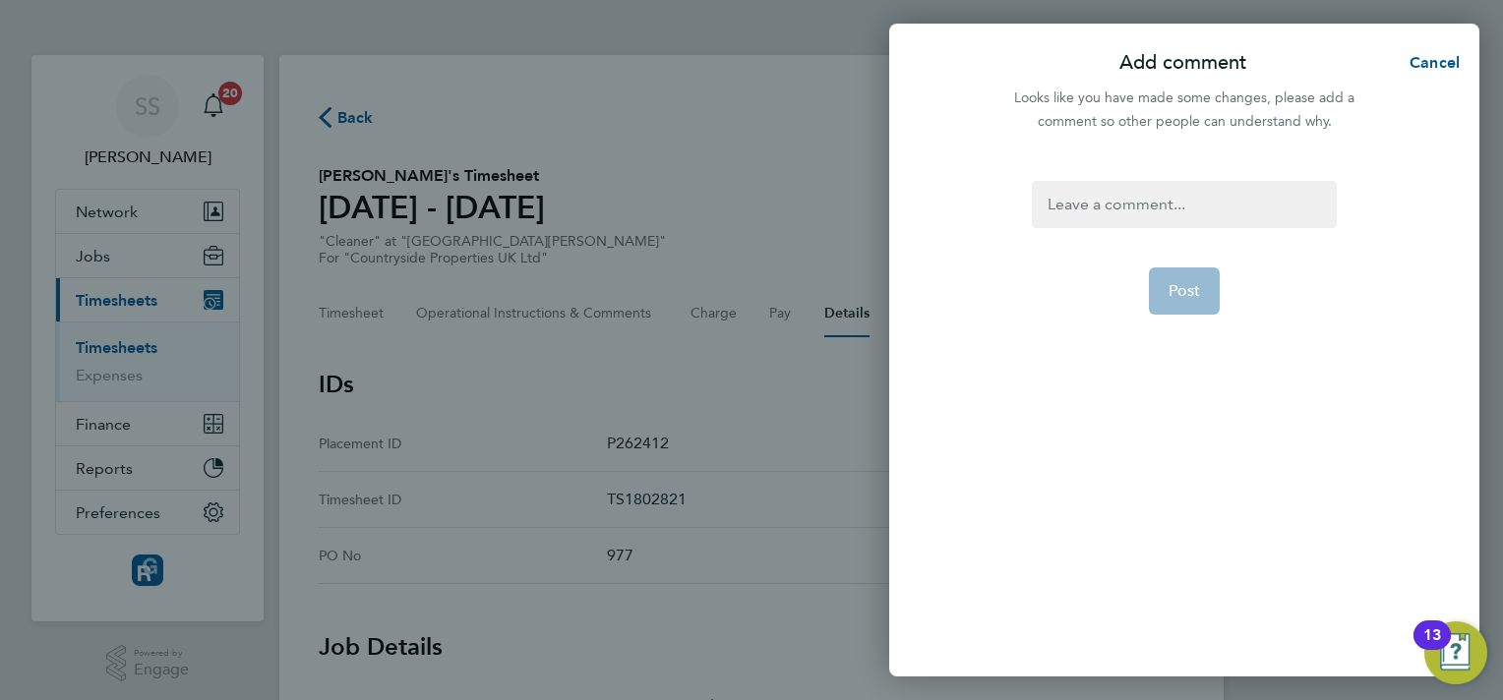
click at [1205, 186] on div at bounding box center [1184, 204] width 304 height 47
click at [1200, 275] on button "Post" at bounding box center [1185, 291] width 72 height 47
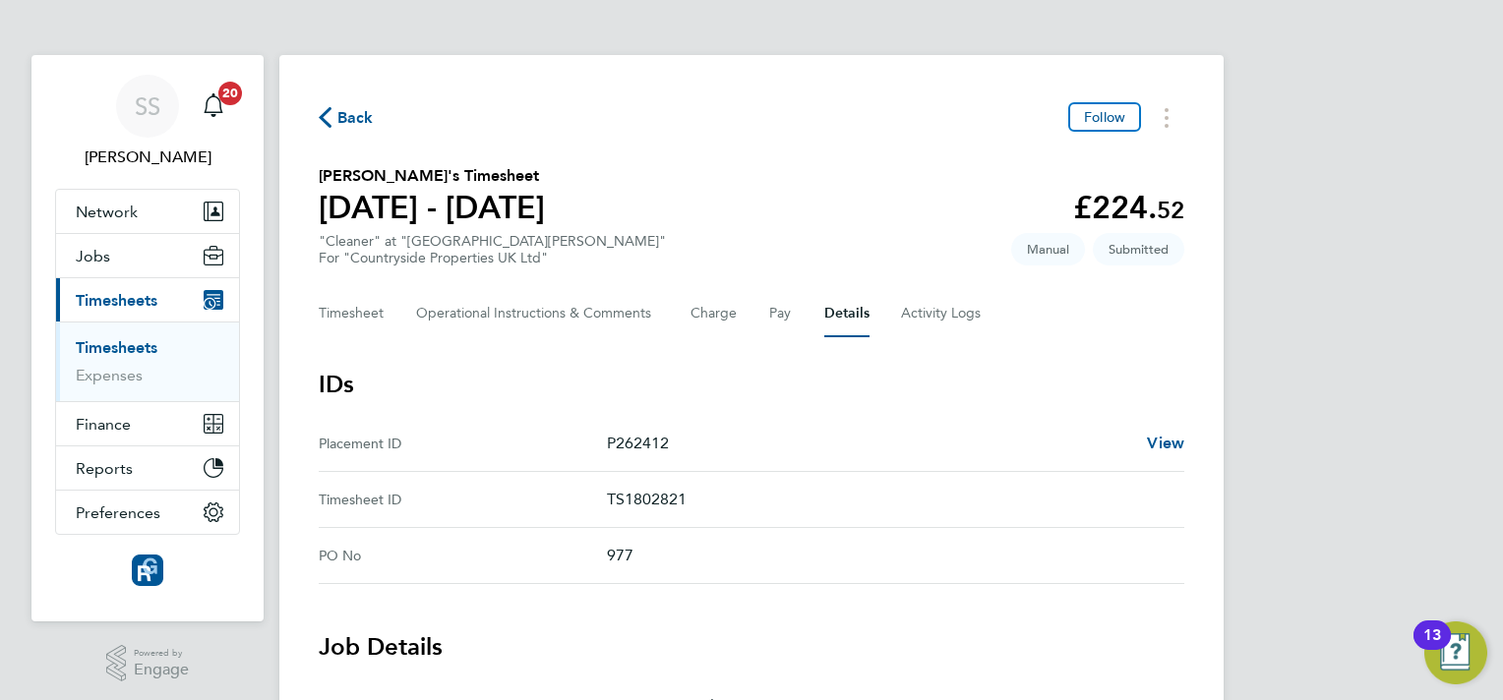
click at [124, 348] on link "Timesheets" at bounding box center [117, 347] width 82 height 19
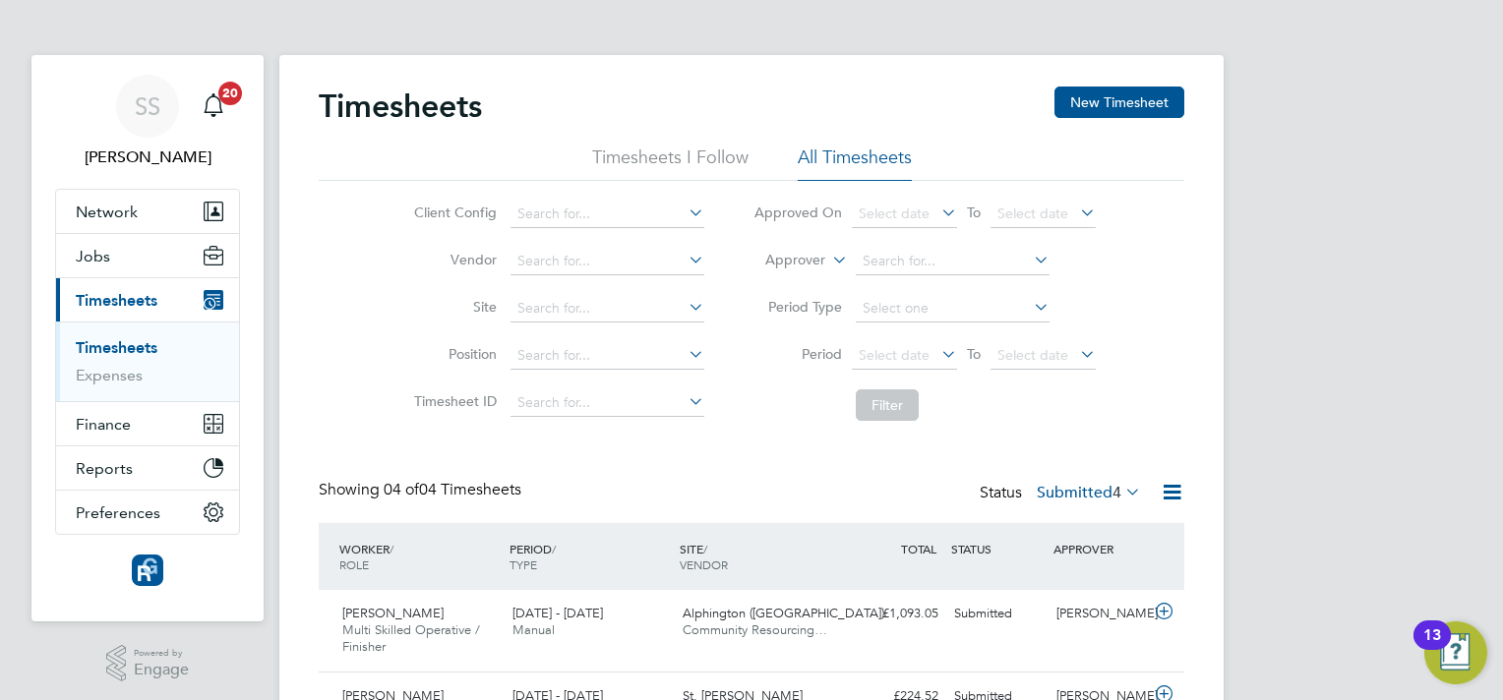
click at [734, 486] on div "Showing 04 of 04 Timesheets Status Submitted 4" at bounding box center [752, 501] width 866 height 43
click at [687, 155] on li "Timesheets I Follow" at bounding box center [670, 163] width 156 height 35
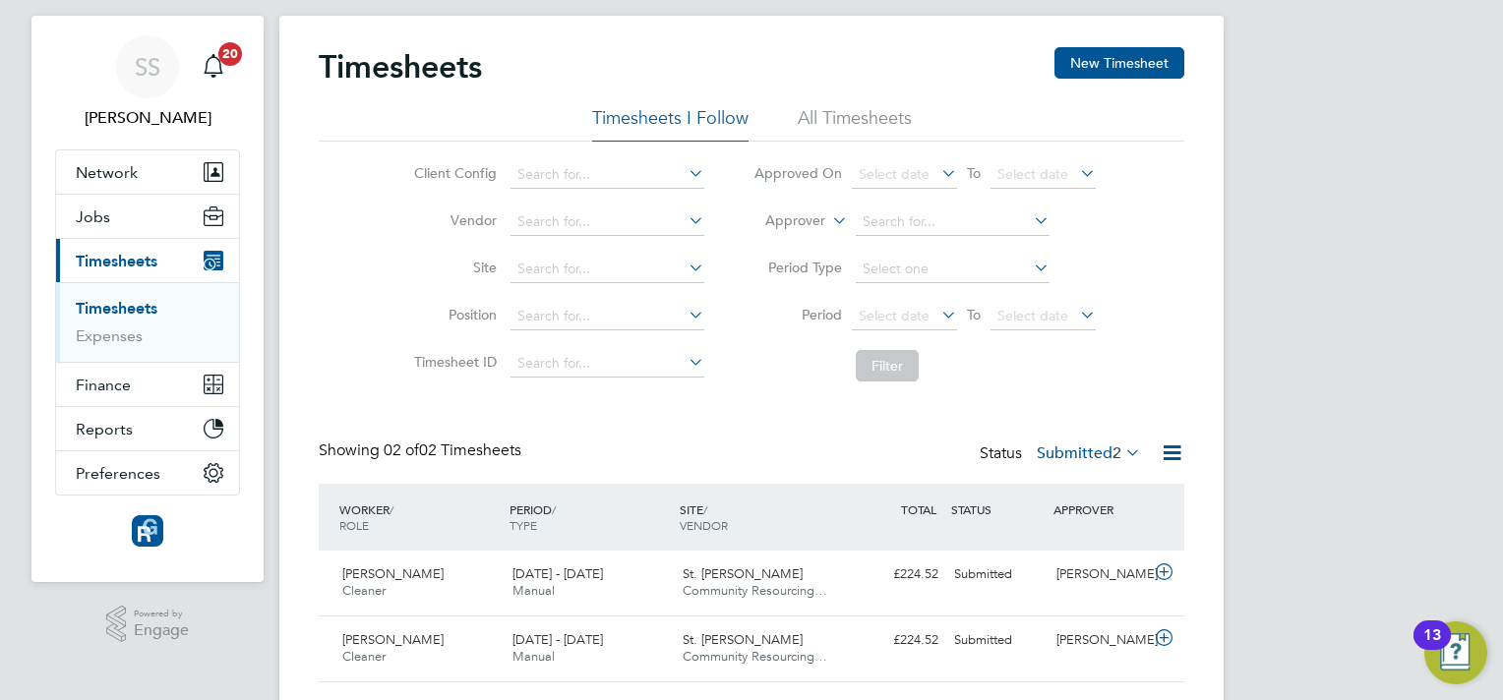
scroll to position [92, 0]
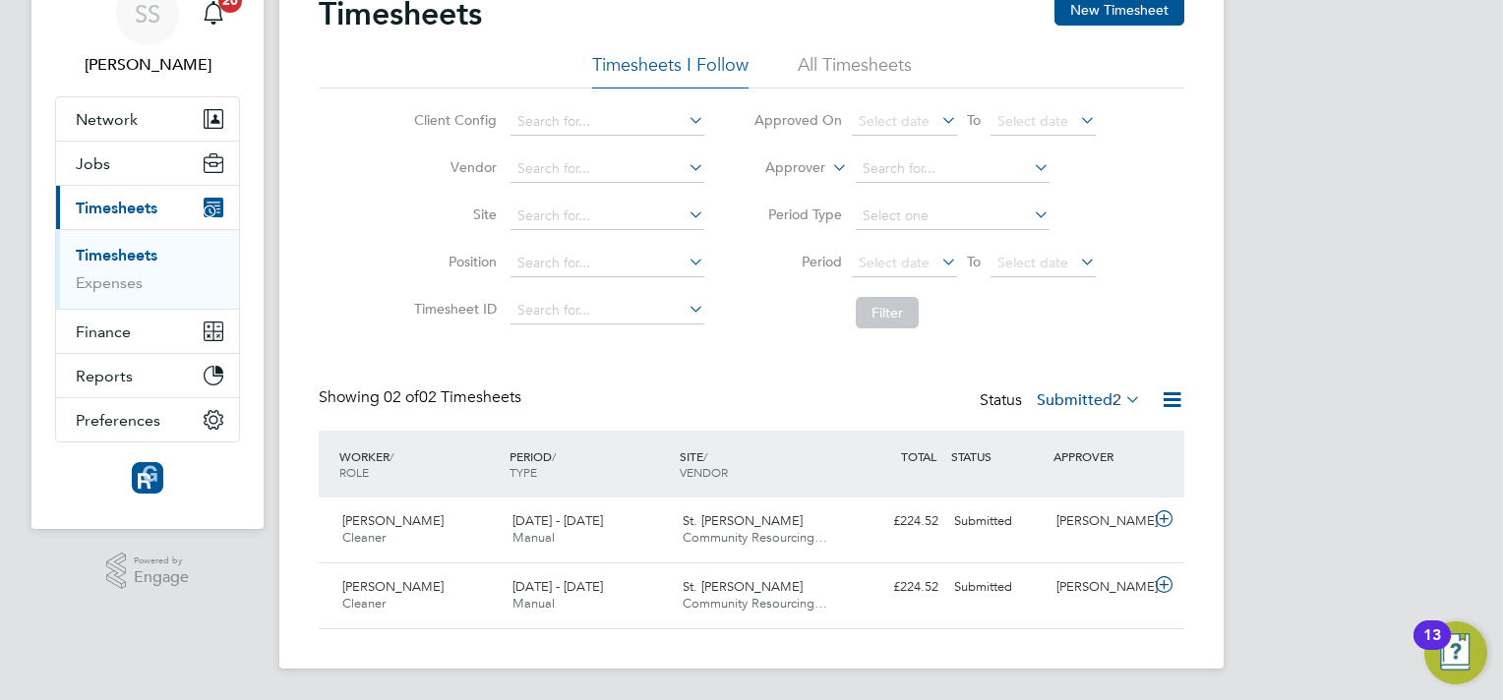
click at [150, 256] on link "Timesheets" at bounding box center [117, 255] width 82 height 19
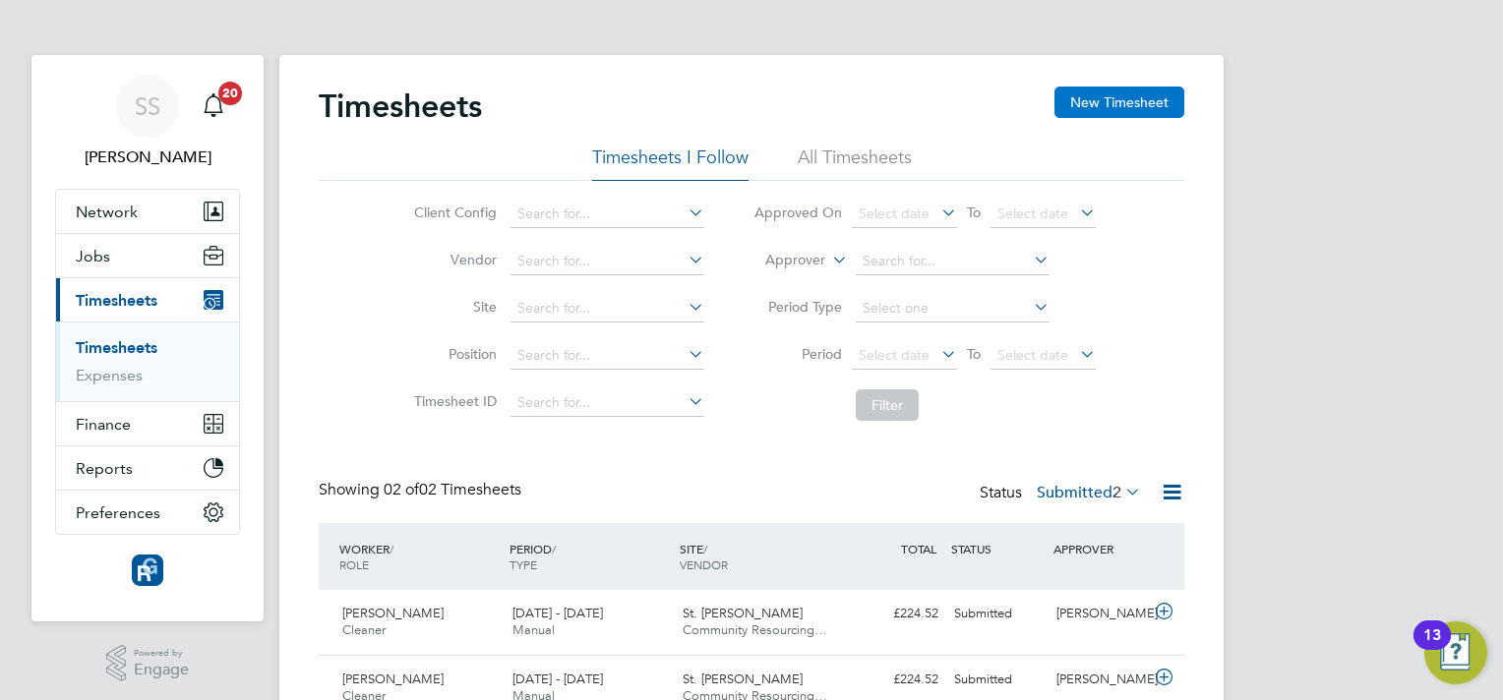
click at [1104, 97] on button "New Timesheet" at bounding box center [1120, 102] width 130 height 31
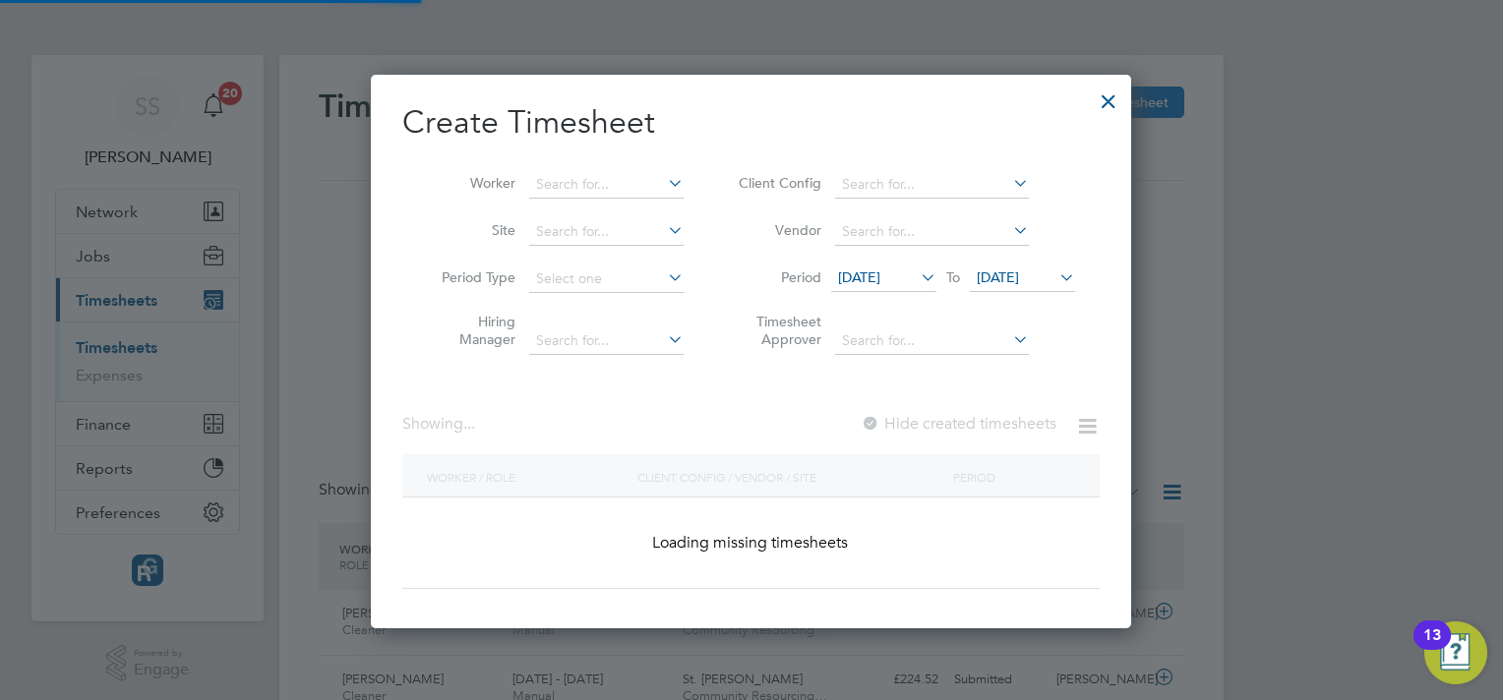
scroll to position [1407, 761]
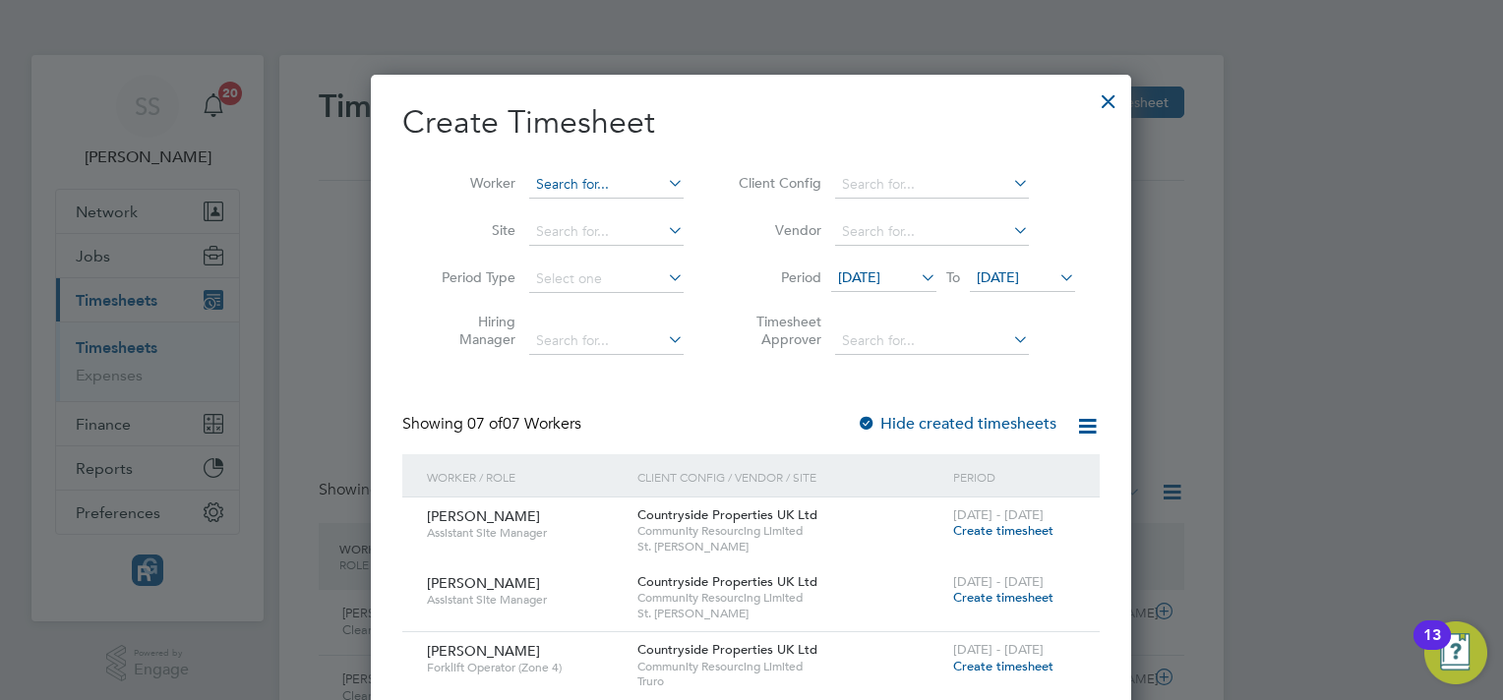
click at [620, 194] on input at bounding box center [606, 185] width 154 height 28
click at [630, 340] on li "Mich ael O'Reilly" at bounding box center [619, 345] width 182 height 27
type input "Michael O'Reilly"
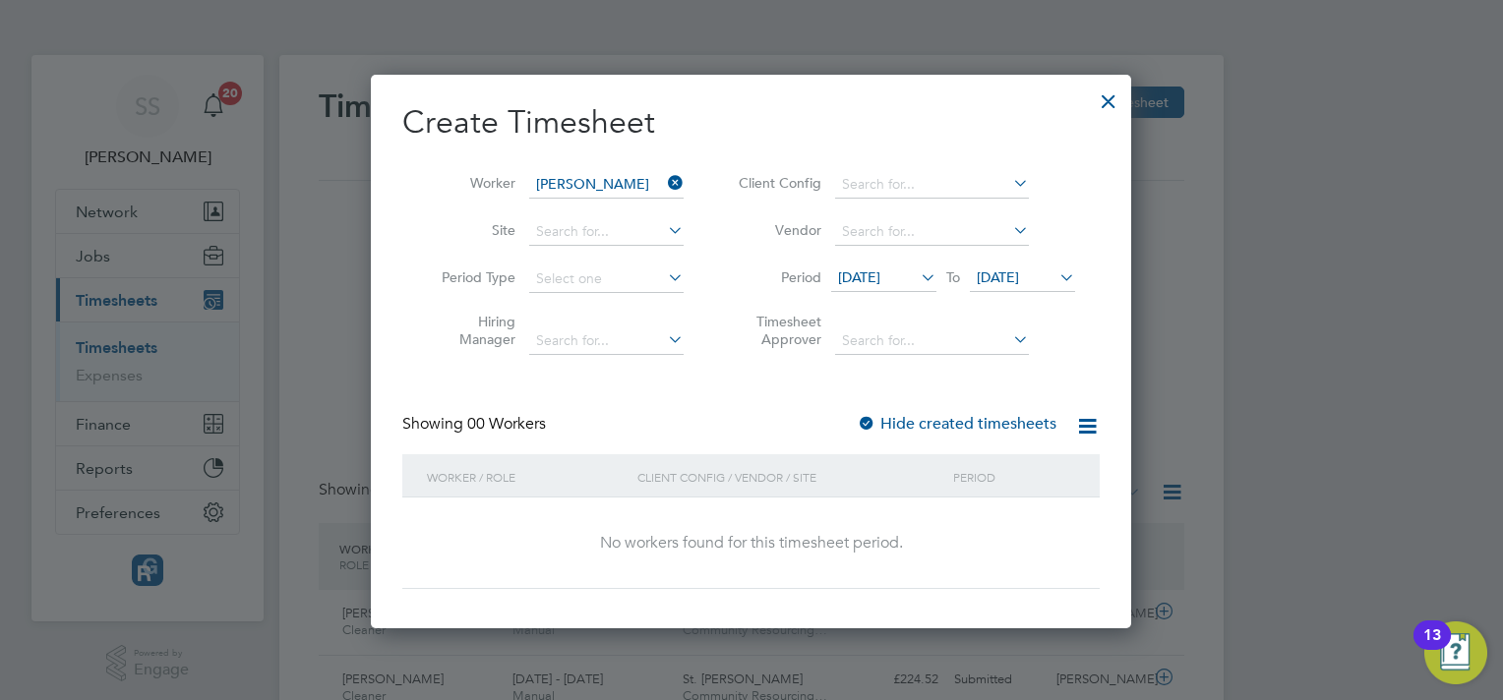
click at [962, 427] on label "Hide created timesheets" at bounding box center [957, 424] width 200 height 20
click at [1013, 273] on span "21 Aug 2025" at bounding box center [998, 278] width 42 height 18
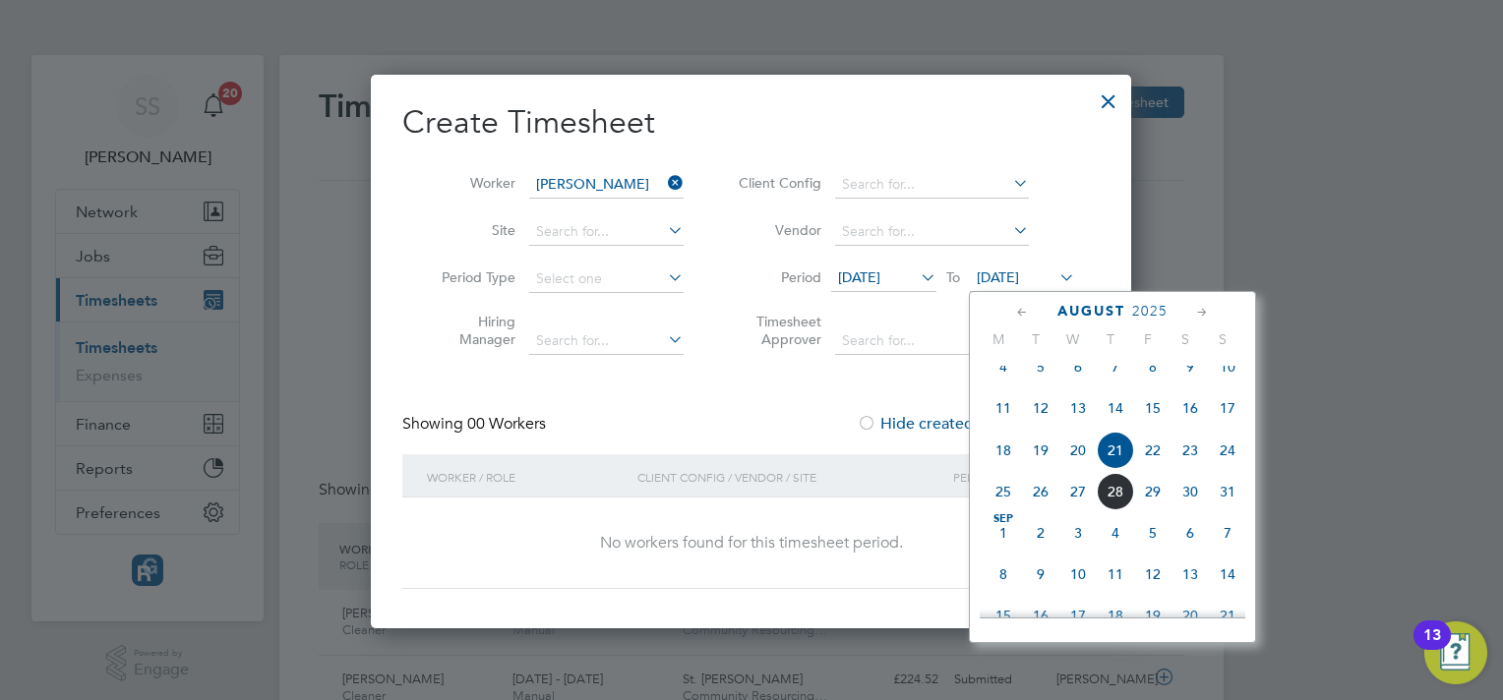
click at [1234, 469] on span "24" at bounding box center [1227, 450] width 37 height 37
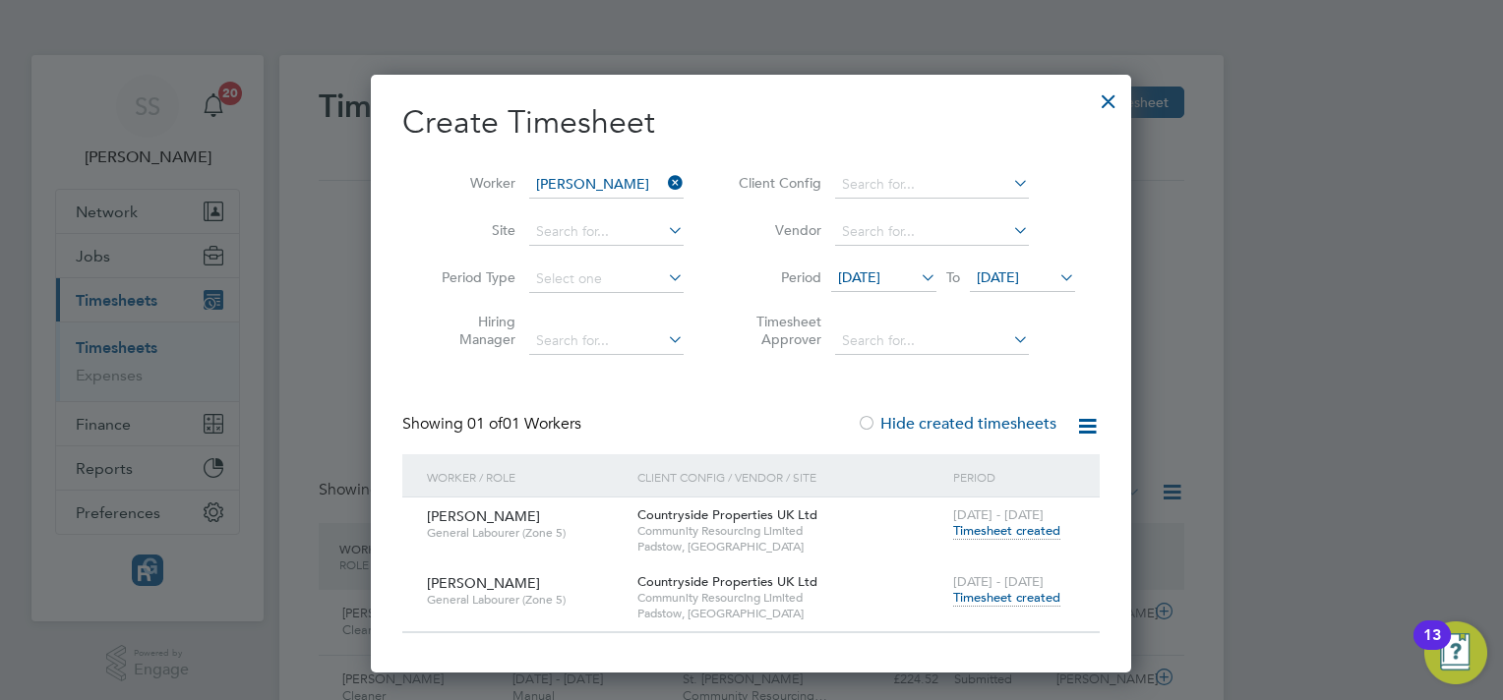
click at [969, 592] on span "Timesheet created" at bounding box center [1006, 598] width 107 height 18
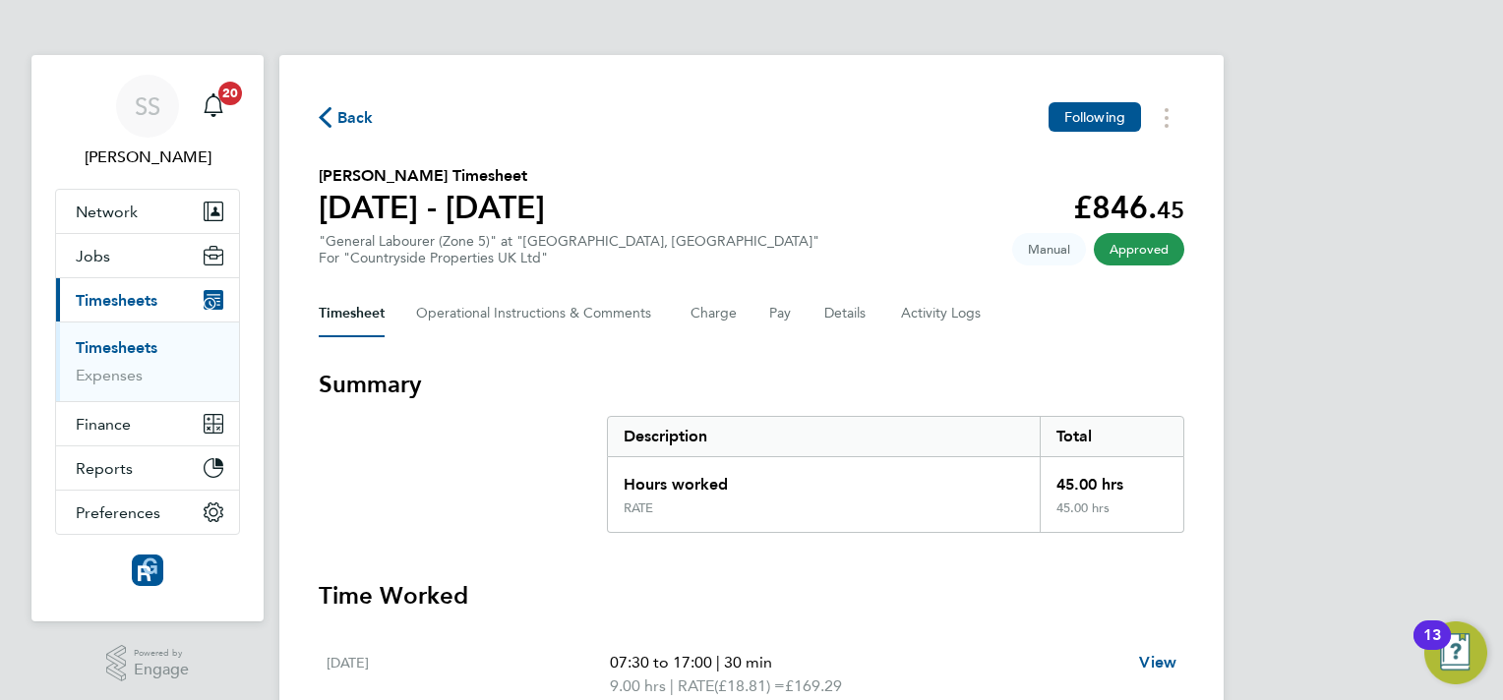
click at [159, 298] on button "Current page: Timesheets" at bounding box center [147, 299] width 183 height 43
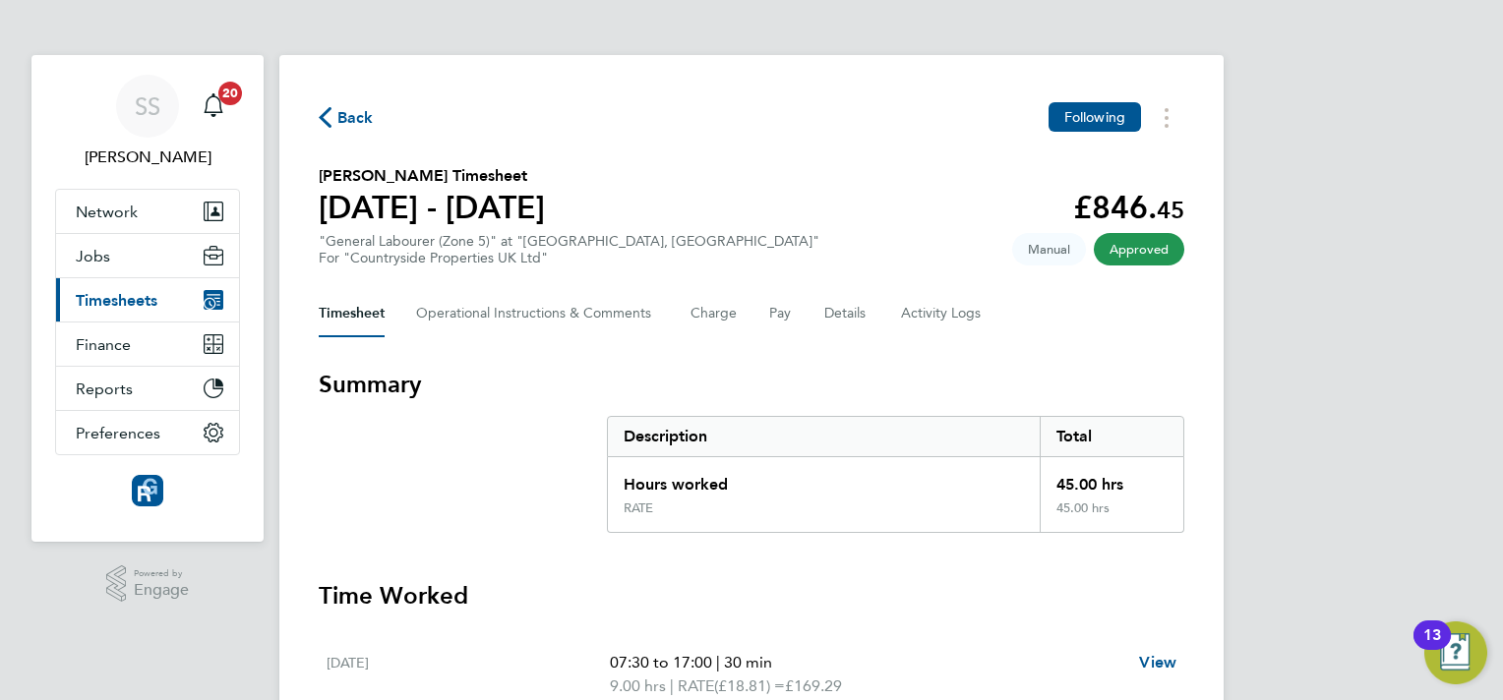
click at [142, 297] on span "Timesheets" at bounding box center [117, 300] width 82 height 19
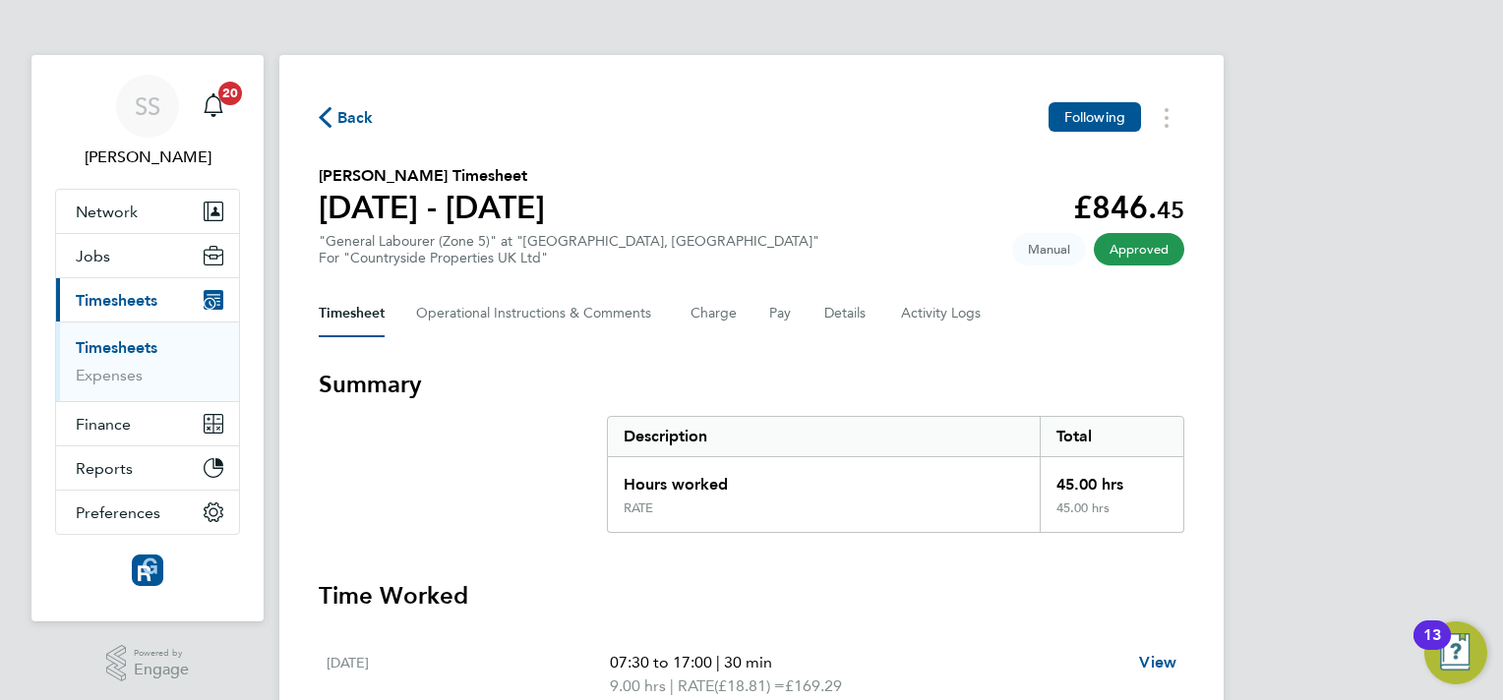
click at [140, 339] on link "Timesheets" at bounding box center [117, 347] width 82 height 19
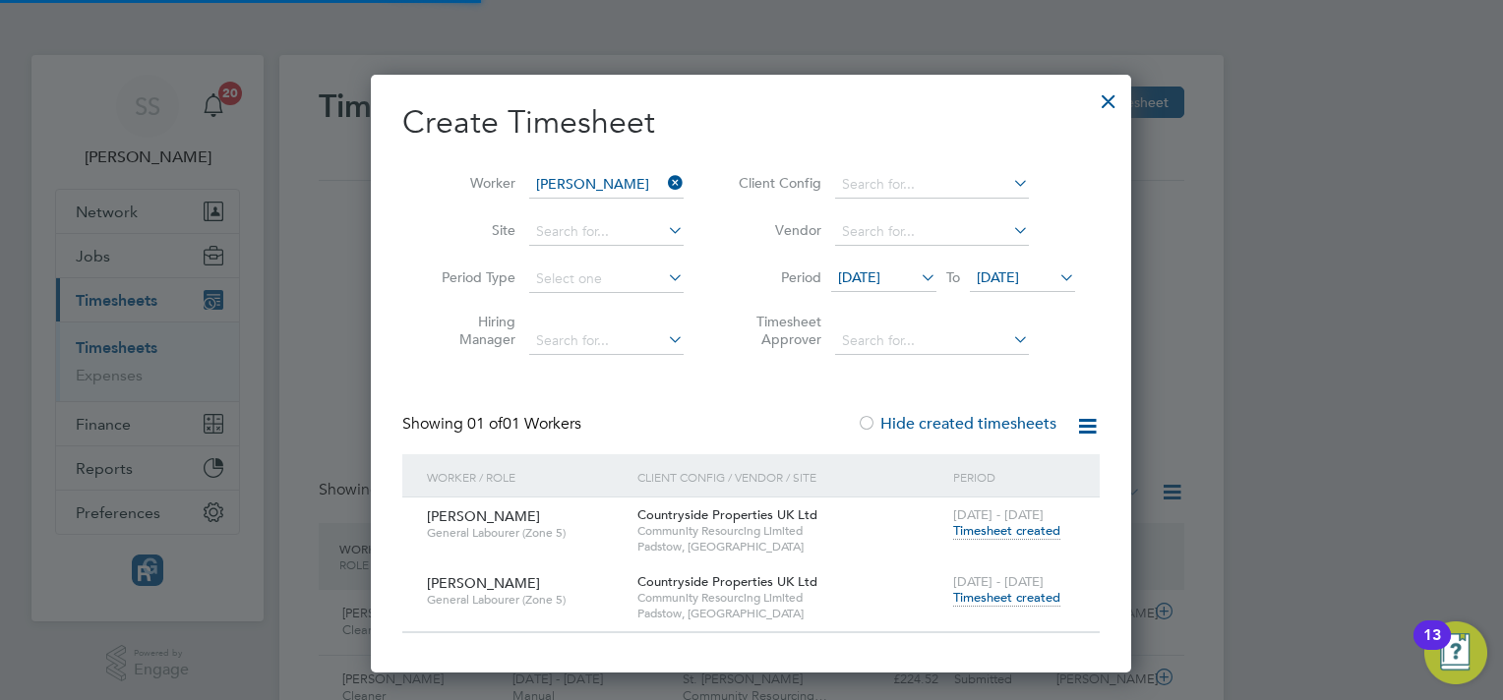
scroll to position [50, 171]
click at [1101, 100] on div at bounding box center [1108, 96] width 35 height 35
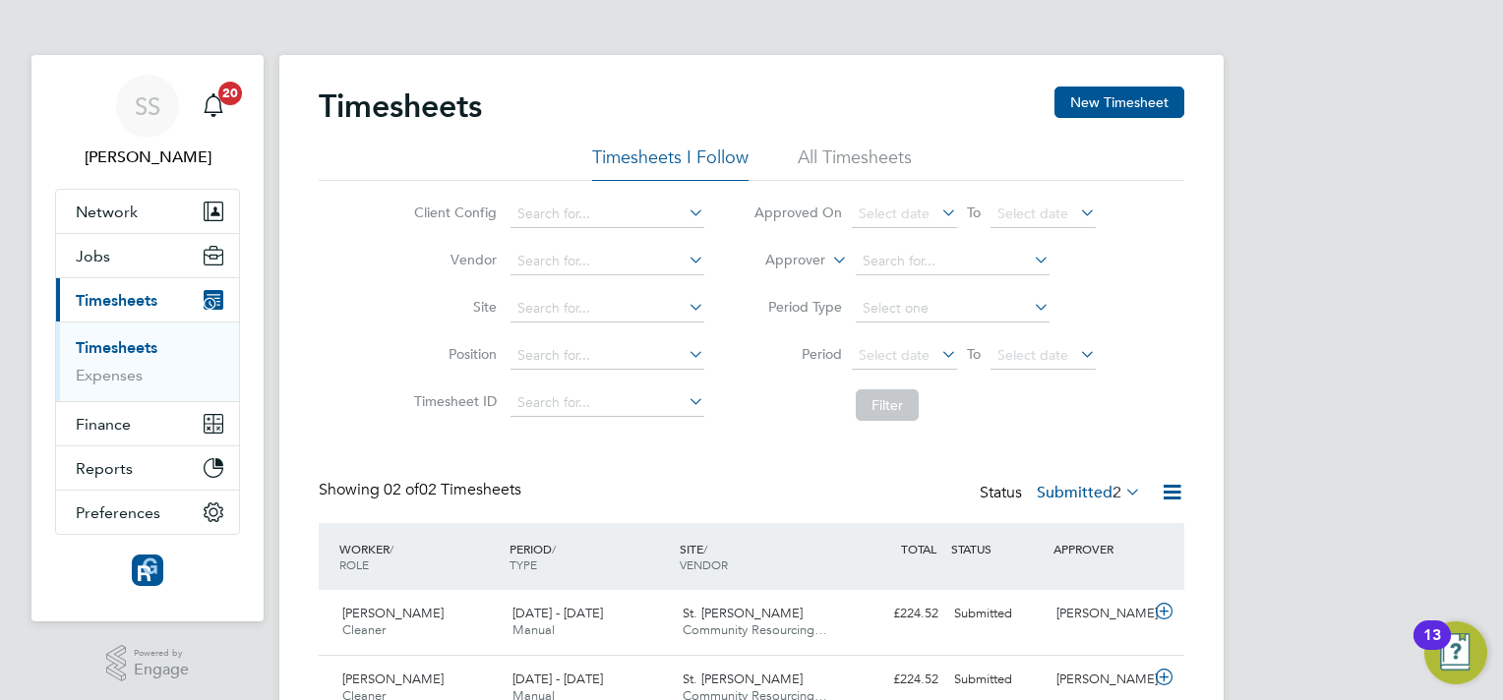
click at [860, 491] on div "Showing 02 of 02 Timesheets Status Submitted 2" at bounding box center [752, 501] width 866 height 43
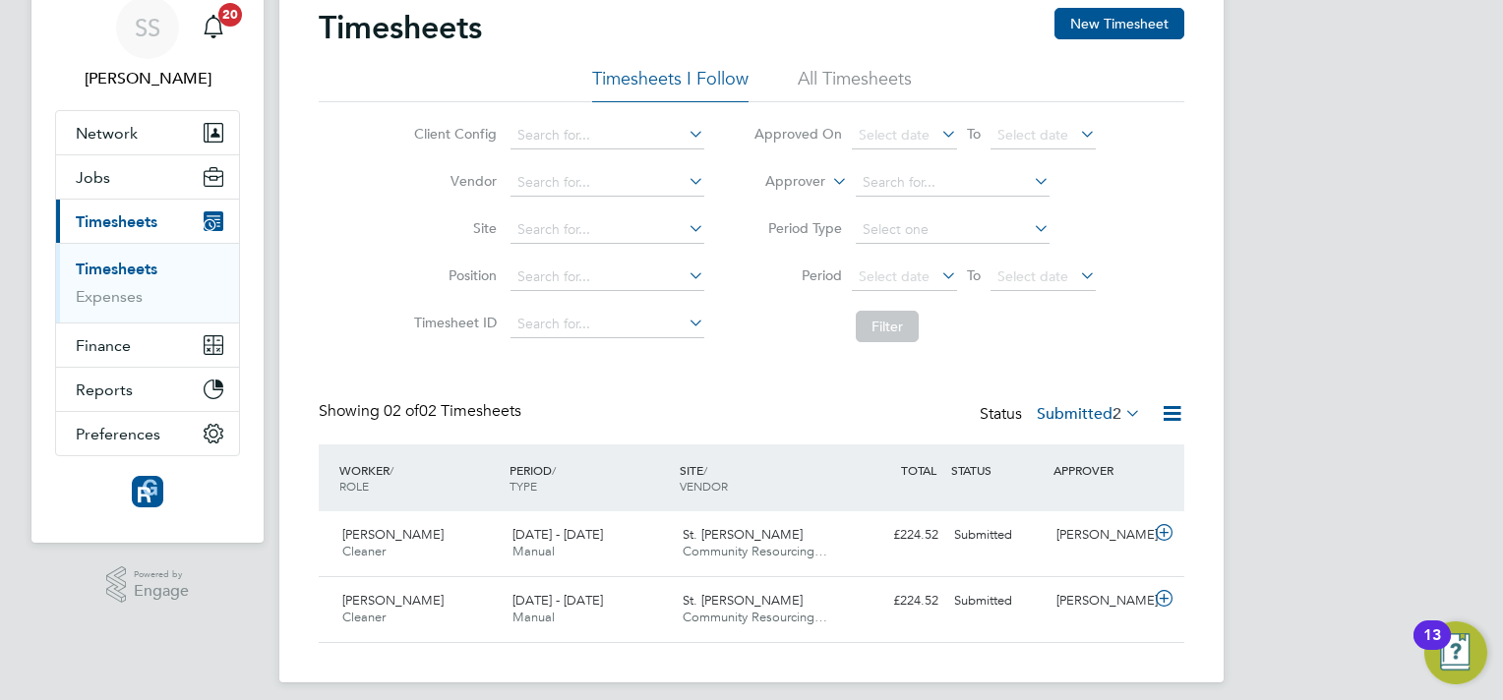
scroll to position [92, 0]
